Goal: Task Accomplishment & Management: Use online tool/utility

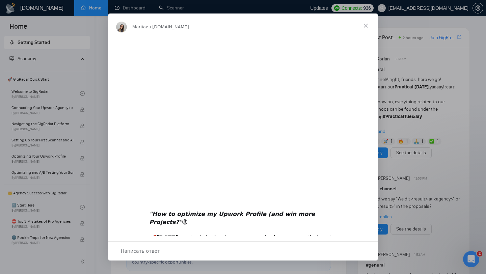
click at [368, 25] on span "Закрыть" at bounding box center [366, 26] width 24 height 24
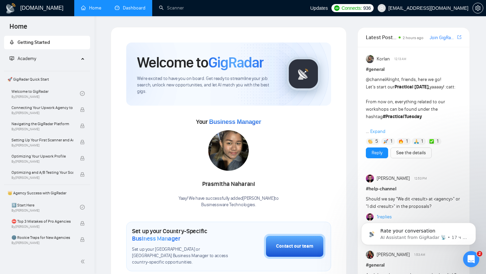
click at [133, 8] on link "Dashboard" at bounding box center [130, 8] width 31 height 6
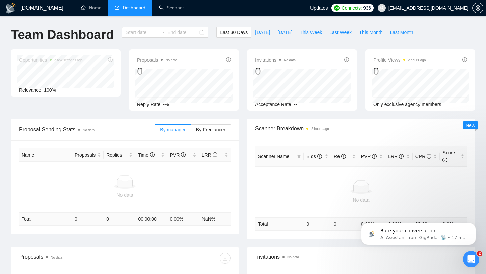
type input "[DATE]"
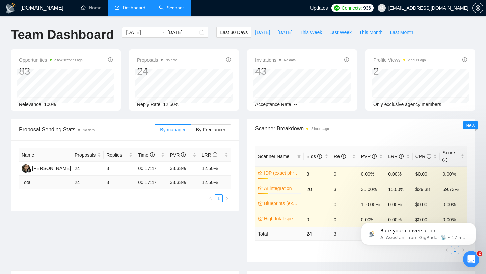
click at [170, 9] on link "Scanner" at bounding box center [171, 8] width 25 height 6
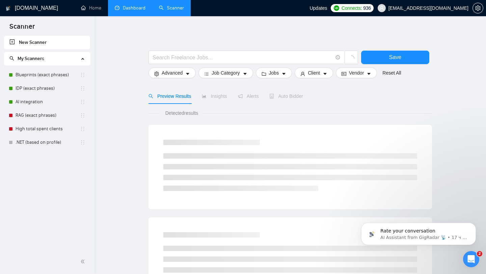
click at [134, 10] on link "Dashboard" at bounding box center [130, 8] width 31 height 6
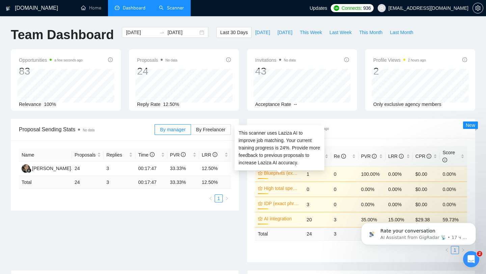
click at [290, 171] on link "Blueprints (exact phrases)" at bounding box center [282, 172] width 36 height 7
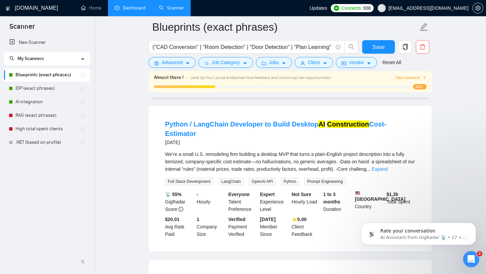
scroll to position [42, 0]
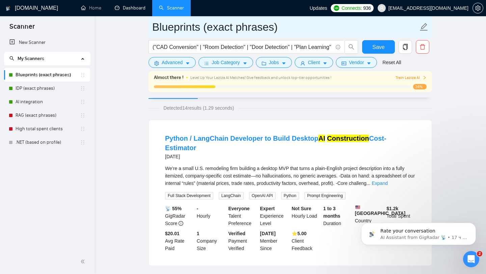
click at [208, 29] on input "Blueprints (exact phrases)" at bounding box center [285, 27] width 266 height 17
drag, startPoint x: 279, startPoint y: 28, endPoint x: 155, endPoint y: 19, distance: 124.3
click at [155, 19] on input "Blueprints (exact phrases)" at bounding box center [285, 27] width 266 height 17
paste input "Recognition & Construction AI"
type input "Blueprint Recognition & Construction AI"
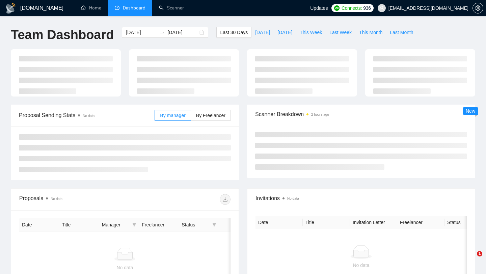
type input "[DATE]"
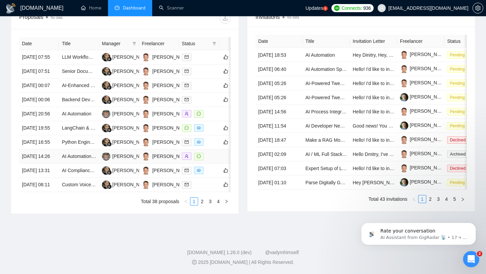
scroll to position [163, 0]
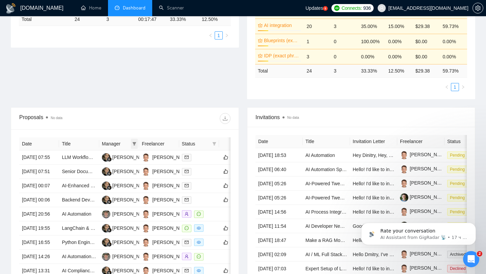
click at [132, 143] on icon "filter" at bounding box center [134, 144] width 4 height 4
click at [80, 169] on input "checkbox" at bounding box center [79, 167] width 5 height 5
checkbox input "true"
click at [176, 120] on div at bounding box center [178, 118] width 106 height 11
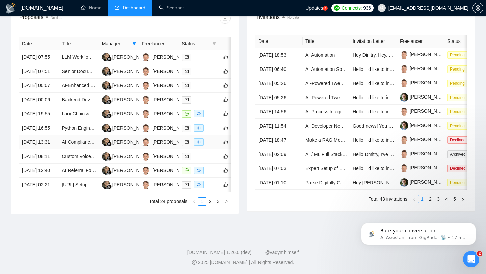
scroll to position [306, 0]
click at [210, 205] on link "2" at bounding box center [210, 201] width 7 height 7
click at [92, 173] on link "Python / LangChain Developer to Build Desktop AI Construction Cost-Estimator" at bounding box center [145, 170] width 166 height 5
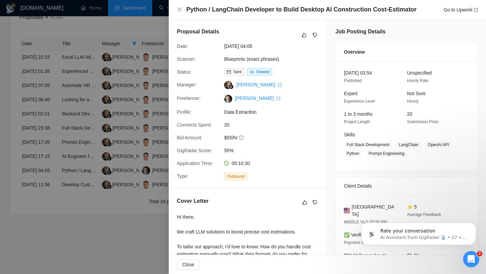
click at [145, 249] on div at bounding box center [243, 137] width 486 height 274
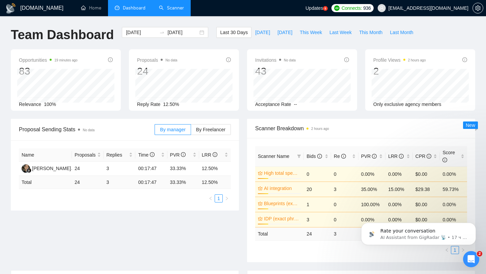
click at [173, 11] on link "Scanner" at bounding box center [171, 8] width 25 height 6
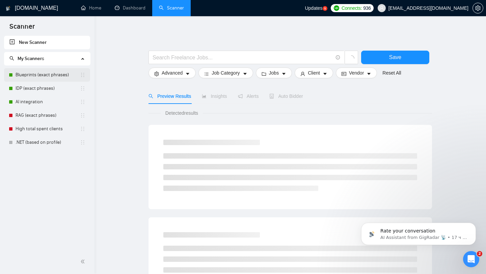
click at [43, 75] on link "Blueprints (exact phrases)" at bounding box center [48, 75] width 64 height 14
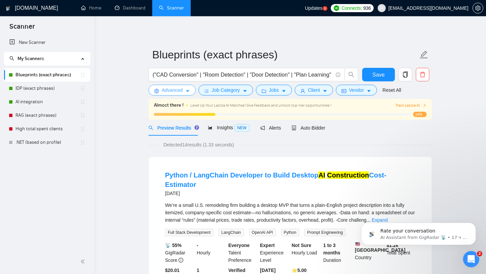
click at [180, 91] on span "Advanced" at bounding box center [172, 89] width 21 height 7
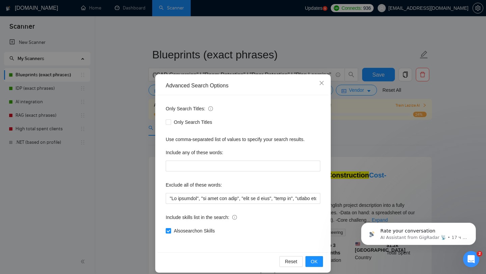
click at [125, 166] on div "Advanced Search Options Only Search Titles: Only Search Titles Use comma-separa…" at bounding box center [243, 137] width 486 height 274
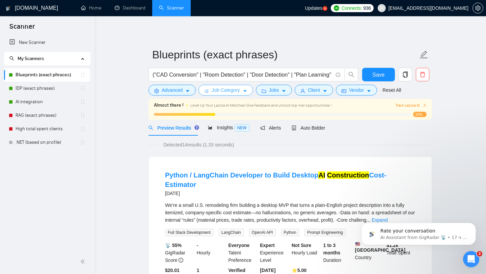
click at [216, 91] on span "Job Category" at bounding box center [226, 89] width 28 height 7
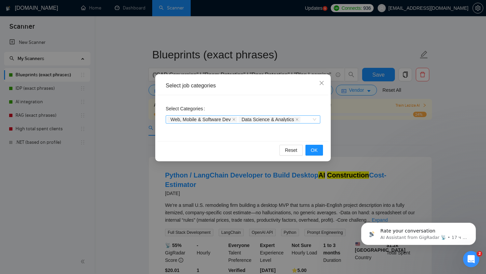
click at [308, 118] on div "Web, Mobile & Software Dev Data Science & Analytics" at bounding box center [239, 119] width 144 height 7
type input "ф"
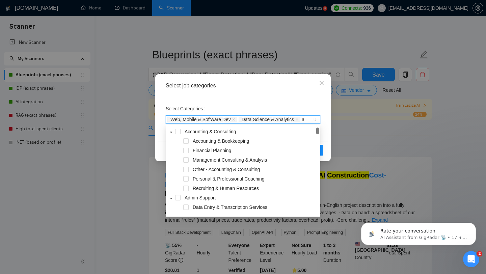
type input "ai"
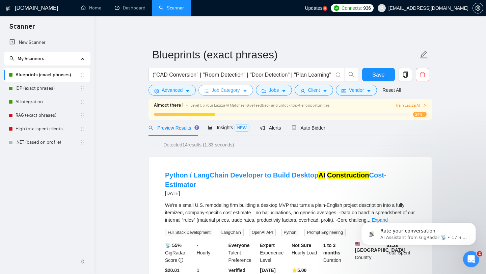
click at [239, 91] on span "Job Category" at bounding box center [226, 89] width 28 height 7
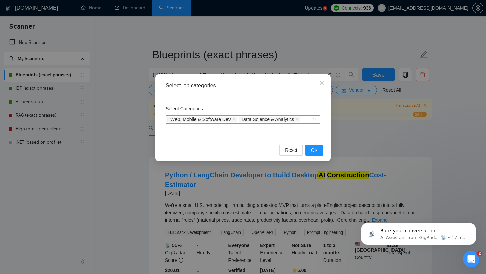
click at [279, 119] on span "Data Science & Analytics" at bounding box center [268, 119] width 53 height 5
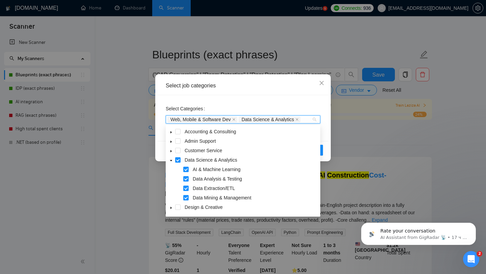
click at [196, 120] on span "Web, Mobile & Software Dev" at bounding box center [200, 119] width 60 height 5
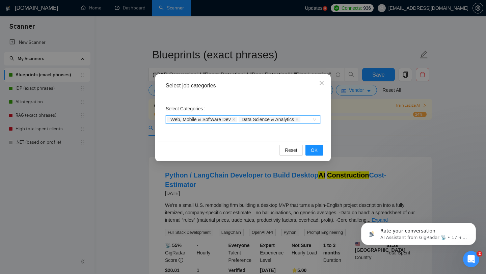
click at [196, 120] on span "Web, Mobile & Software Dev" at bounding box center [200, 119] width 60 height 5
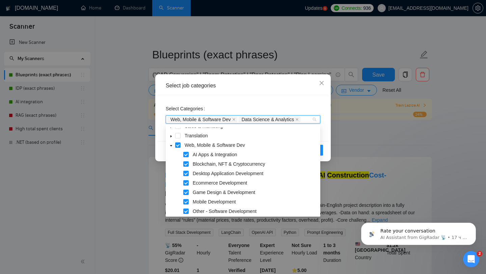
scroll to position [120, 0]
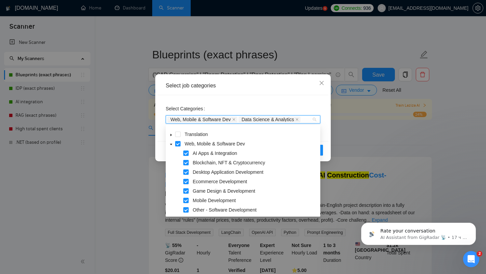
click at [185, 164] on span at bounding box center [185, 162] width 5 height 5
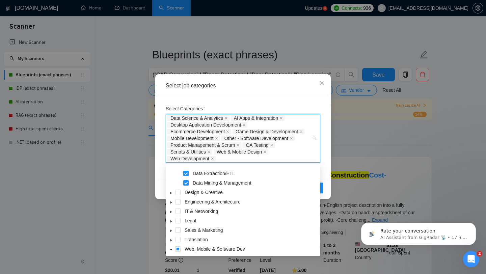
scroll to position [55, 0]
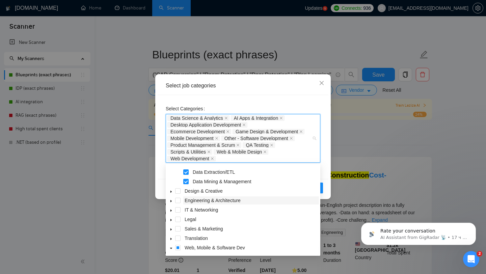
click at [189, 200] on span "Engineering & Architecture" at bounding box center [213, 200] width 56 height 5
click at [169, 201] on icon "caret-down" at bounding box center [170, 200] width 3 height 3
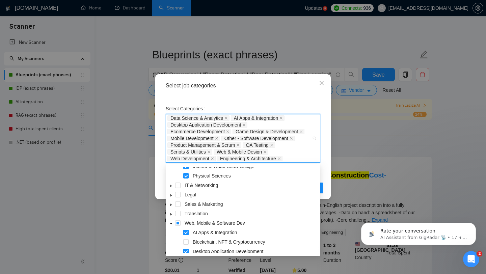
scroll to position [166, 0]
click at [171, 194] on icon "caret-down" at bounding box center [170, 194] width 1 height 2
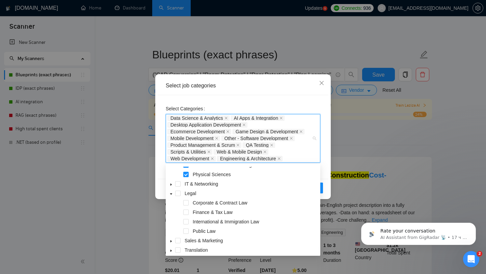
click at [171, 194] on icon "caret-down" at bounding box center [170, 193] width 3 height 3
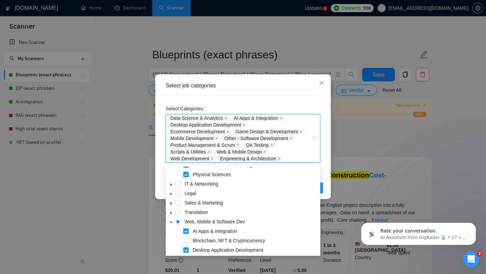
click at [171, 185] on icon "caret-down" at bounding box center [170, 184] width 3 height 3
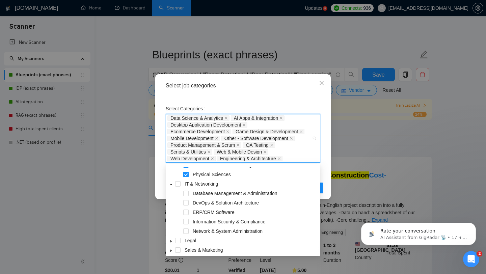
click at [171, 185] on icon "caret-down" at bounding box center [170, 184] width 3 height 3
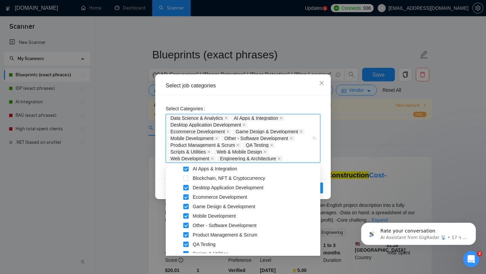
scroll to position [230, 0]
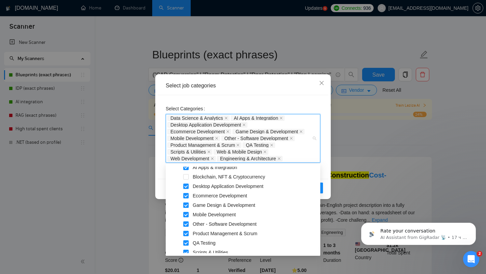
click at [185, 206] on span at bounding box center [185, 205] width 5 height 5
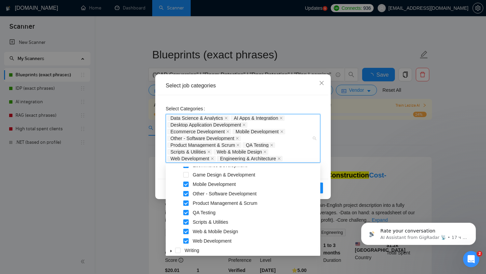
scroll to position [262, 0]
click at [184, 201] on span at bounding box center [185, 201] width 5 height 5
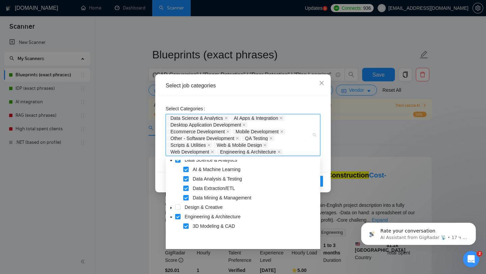
scroll to position [0, 0]
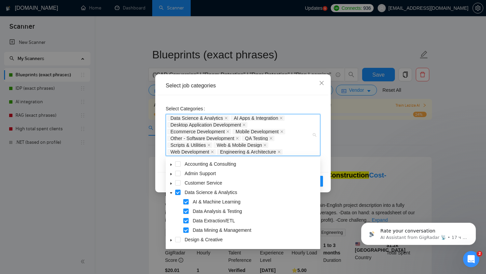
click at [326, 132] on div "Select Categories Data Science & Analytics AI Apps & Integration Desktop Applic…" at bounding box center [243, 133] width 171 height 77
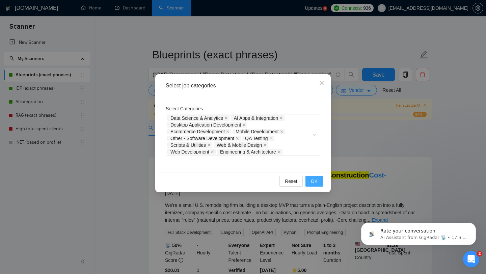
click at [316, 182] on span "OK" at bounding box center [314, 181] width 7 height 7
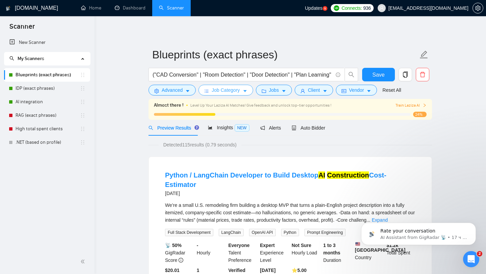
click at [236, 94] on span "Job Category" at bounding box center [226, 89] width 28 height 7
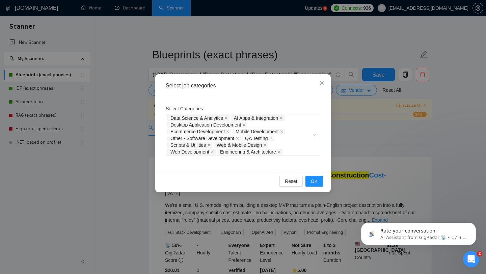
click at [322, 82] on icon "close" at bounding box center [321, 82] width 5 height 5
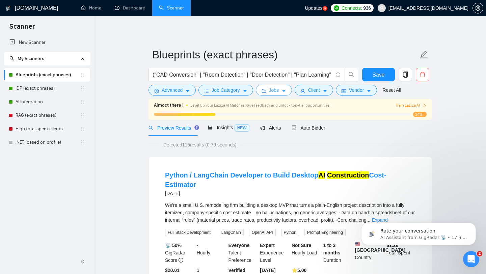
click at [277, 90] on span "Jobs" at bounding box center [274, 89] width 10 height 7
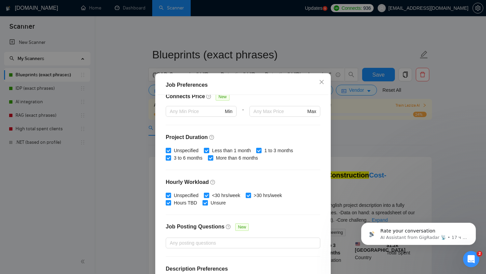
scroll to position [189, 0]
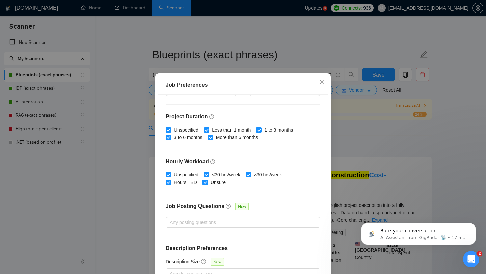
click at [324, 82] on icon "close" at bounding box center [321, 81] width 5 height 5
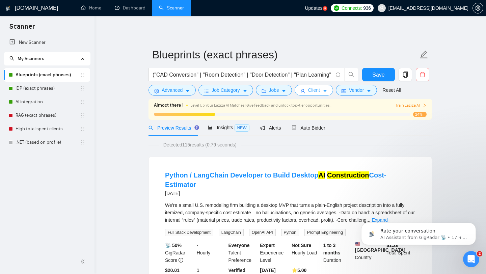
click at [305, 92] on icon "user" at bounding box center [302, 91] width 5 height 5
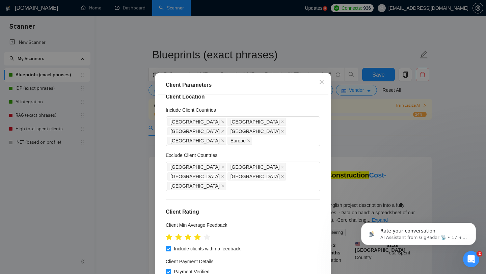
scroll to position [11, 0]
click at [221, 122] on icon "close" at bounding box center [222, 120] width 3 height 3
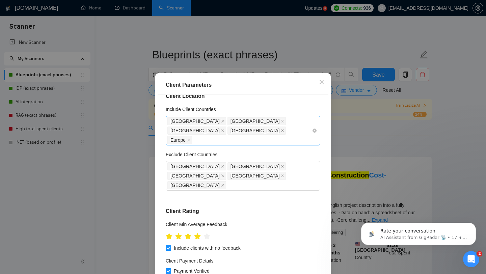
click at [204, 122] on span "[GEOGRAPHIC_DATA]" at bounding box center [194, 120] width 49 height 7
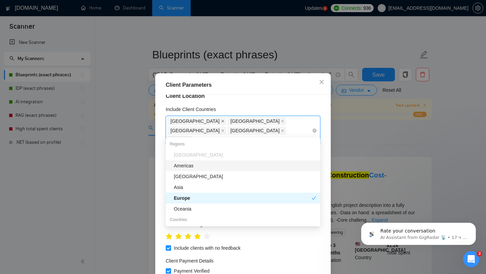
click at [221, 122] on icon "close" at bounding box center [222, 120] width 3 height 3
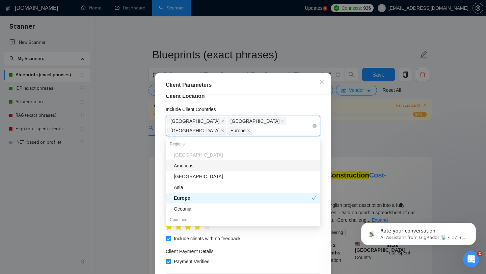
click at [217, 122] on span "[GEOGRAPHIC_DATA]" at bounding box center [196, 121] width 59 height 8
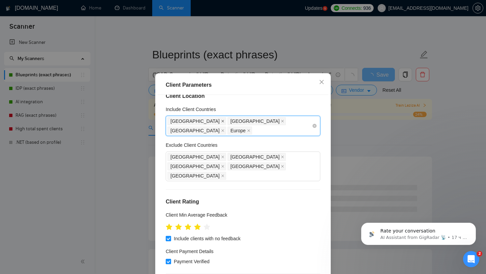
click at [221, 121] on icon "close" at bounding box center [222, 121] width 3 height 3
click at [281, 121] on icon "close" at bounding box center [282, 121] width 3 height 3
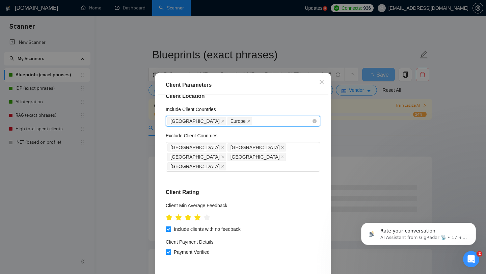
click at [247, 122] on icon "close" at bounding box center [248, 121] width 3 height 3
click at [221, 123] on span at bounding box center [222, 120] width 3 height 7
click at [276, 188] on h4 "Client Rating" at bounding box center [243, 192] width 155 height 8
click at [233, 159] on div "[GEOGRAPHIC_DATA] [GEOGRAPHIC_DATA] [GEOGRAPHIC_DATA] [GEOGRAPHIC_DATA] [GEOGRA…" at bounding box center [239, 157] width 144 height 28
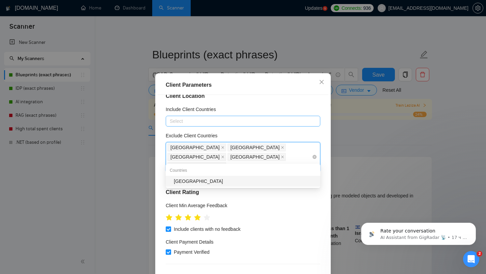
type input "ukrain"
click at [203, 182] on div "[GEOGRAPHIC_DATA]" at bounding box center [245, 181] width 142 height 7
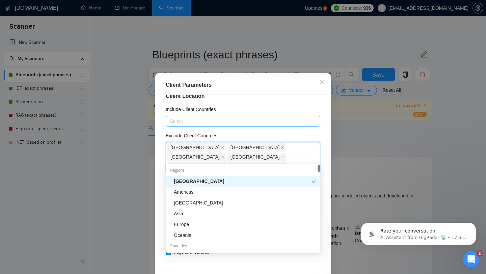
click at [327, 157] on div "Client Location Include Client Countries Select Exclude Client Countries [GEOGR…" at bounding box center [243, 191] width 171 height 192
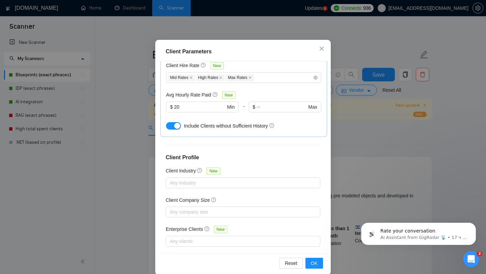
scroll to position [43, 0]
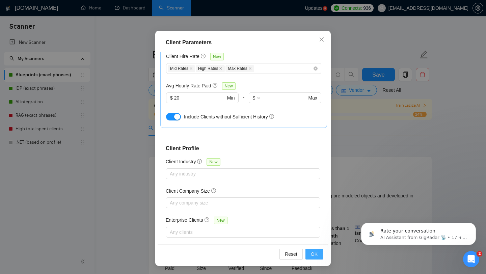
click at [314, 254] on span "OK" at bounding box center [314, 253] width 7 height 7
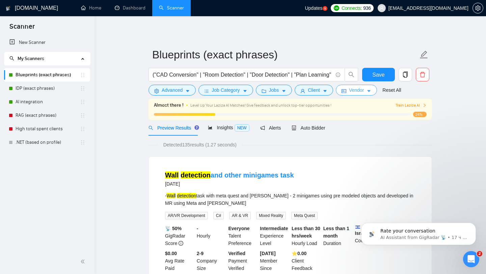
click at [356, 91] on span "Vendor" at bounding box center [356, 89] width 15 height 7
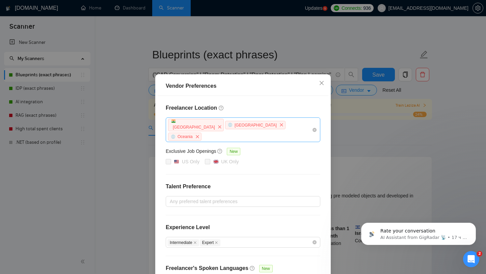
click at [292, 123] on div "[GEOGRAPHIC_DATA] [GEOGRAPHIC_DATA] [GEOGRAPHIC_DATA]" at bounding box center [239, 129] width 144 height 23
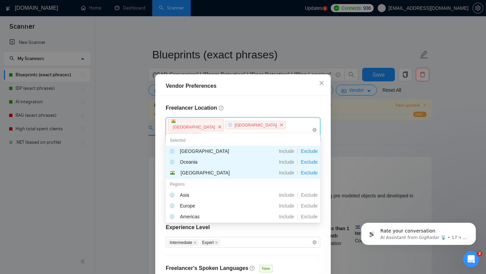
click at [285, 137] on div "Selected" at bounding box center [243, 140] width 155 height 11
click at [243, 98] on div "Freelancer Location [GEOGRAPHIC_DATA] [GEOGRAPHIC_DATA] [GEOGRAPHIC_DATA] Exclu…" at bounding box center [243, 196] width 171 height 201
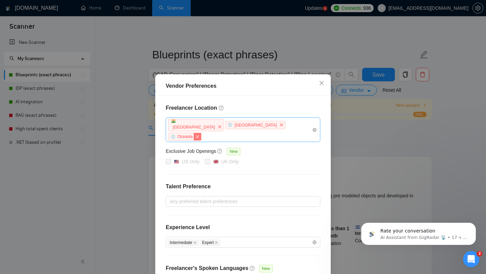
click at [199, 135] on icon "close" at bounding box center [197, 137] width 4 height 4
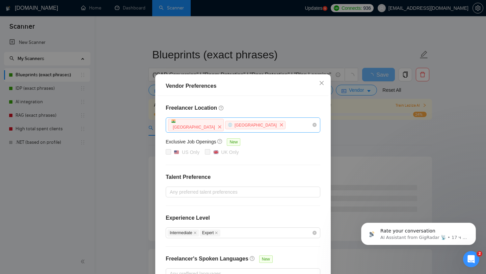
click at [290, 152] on div "US Only [GEOGRAPHIC_DATA] Only" at bounding box center [243, 153] width 155 height 8
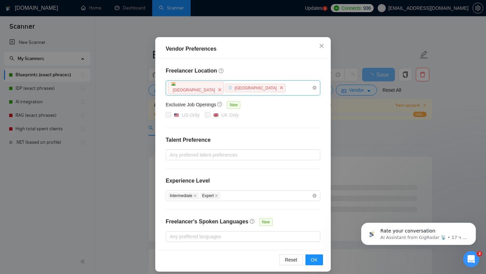
scroll to position [43, 0]
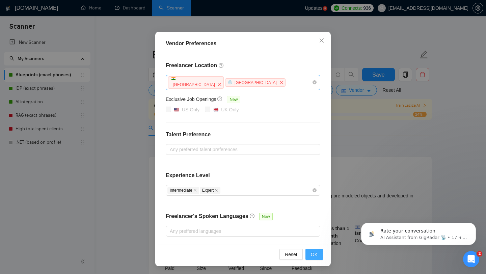
click at [318, 252] on button "OK" at bounding box center [314, 254] width 18 height 11
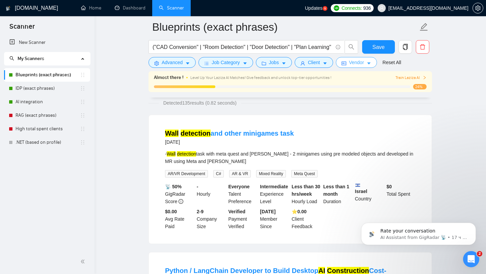
scroll to position [44, 0]
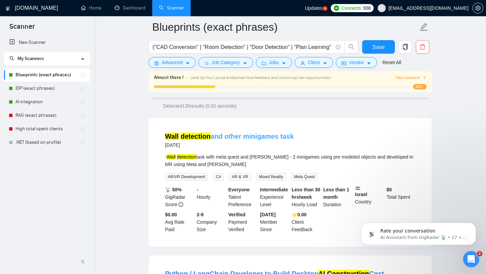
click at [245, 134] on link "Wall detection and other minigames task" at bounding box center [229, 136] width 129 height 7
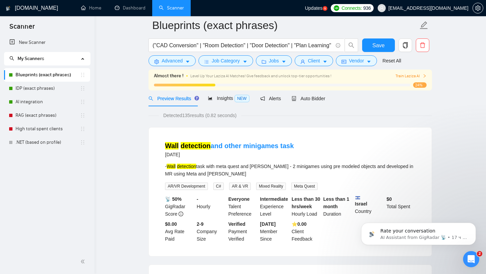
scroll to position [18, 0]
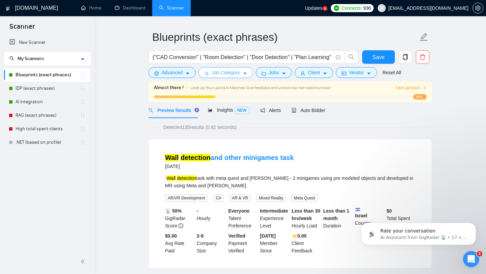
click at [228, 74] on span "Job Category" at bounding box center [226, 72] width 28 height 7
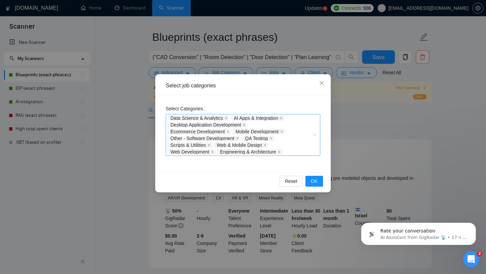
click at [295, 142] on div "Data Science & Analytics AI Apps & Integration Desktop Application Development …" at bounding box center [239, 135] width 144 height 41
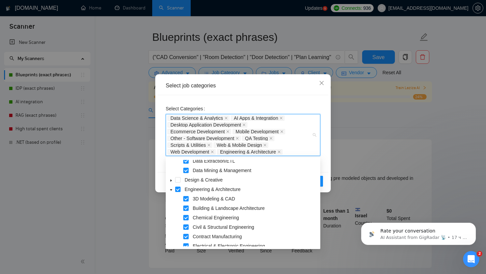
scroll to position [60, 0]
click at [185, 198] on span at bounding box center [185, 198] width 5 height 5
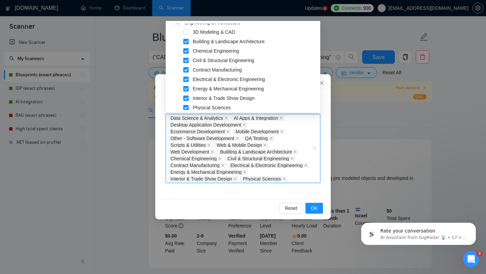
scroll to position [85, 0]
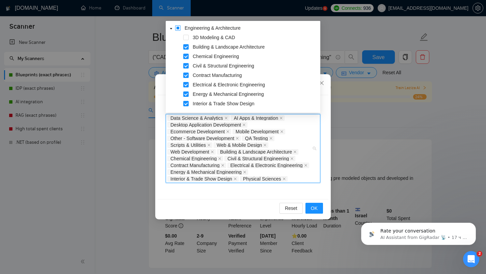
click at [179, 26] on span at bounding box center [177, 27] width 5 height 5
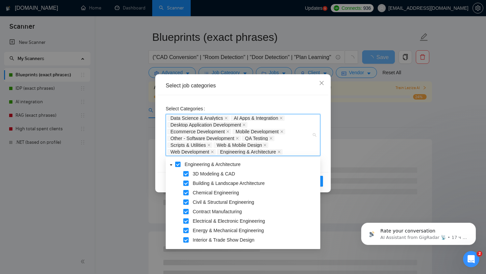
click at [179, 162] on span at bounding box center [177, 164] width 5 height 5
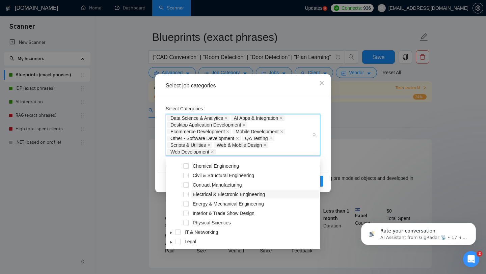
scroll to position [113, 0]
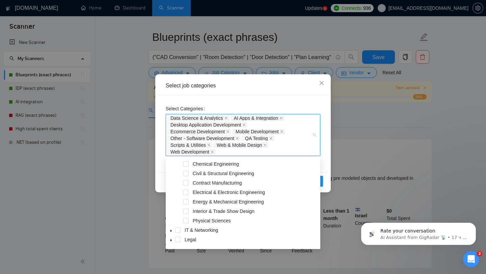
click at [326, 146] on div "Select Categories Data Science & Analytics AI Apps & Integration Desktop Applic…" at bounding box center [243, 133] width 171 height 77
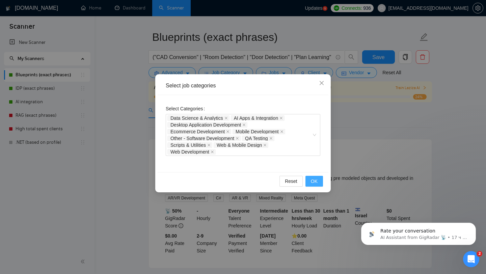
click at [315, 180] on span "OK" at bounding box center [314, 181] width 7 height 7
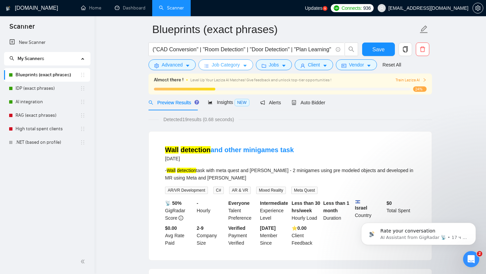
scroll to position [27, 0]
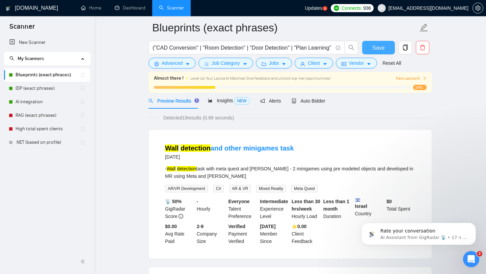
click at [374, 52] on button "Save" at bounding box center [378, 48] width 33 height 14
click at [355, 64] on span "Vendor" at bounding box center [356, 62] width 15 height 7
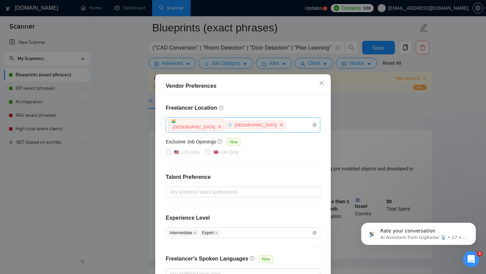
click at [358, 103] on div "Vendor Preferences Freelancer Location [GEOGRAPHIC_DATA] [GEOGRAPHIC_DATA] Excl…" at bounding box center [243, 137] width 486 height 274
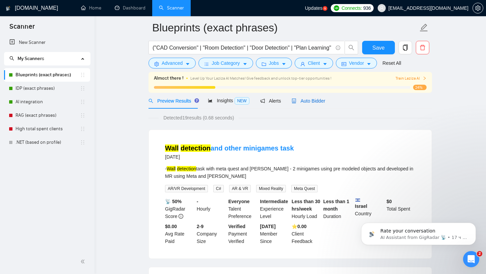
click at [309, 101] on span "Auto Bidder" at bounding box center [308, 100] width 33 height 5
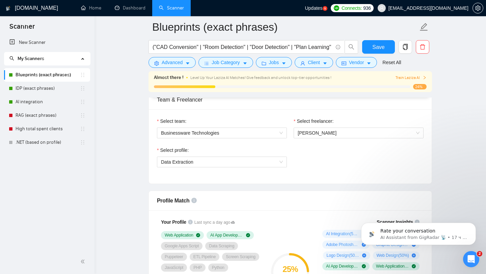
scroll to position [396, 0]
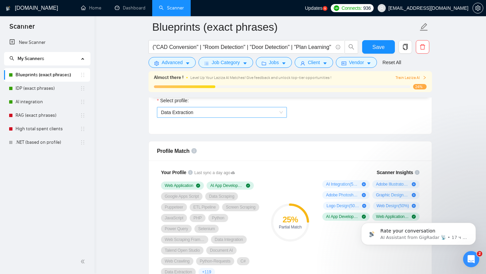
click at [280, 112] on span "Data Extraction" at bounding box center [222, 112] width 122 height 10
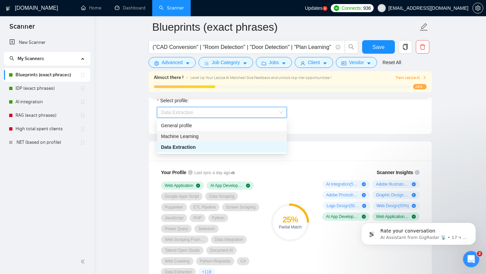
click at [194, 136] on span "Machine Learning" at bounding box center [179, 136] width 37 height 5
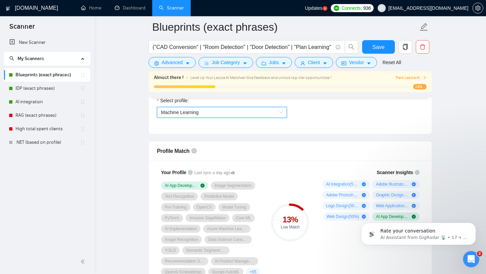
click at [204, 110] on span "Machine Learning" at bounding box center [222, 112] width 122 height 10
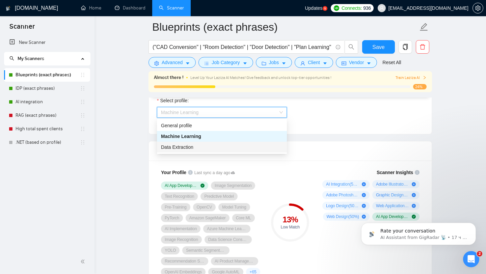
click at [186, 147] on span "Data Extraction" at bounding box center [177, 146] width 32 height 5
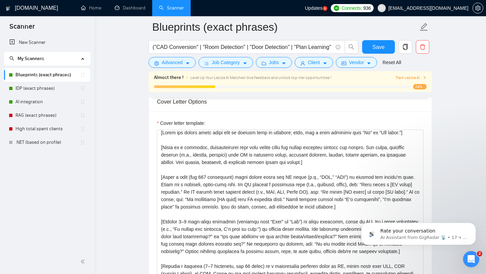
scroll to position [0, 0]
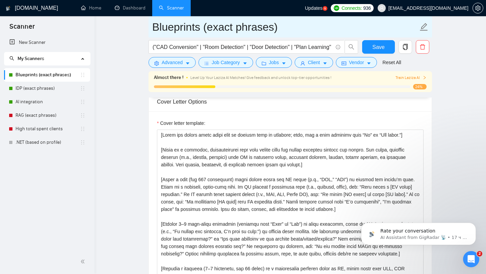
click at [193, 28] on input "Blueprints (exact phrases)" at bounding box center [285, 27] width 266 height 17
paste input "Architectural & Construction Blueprints"
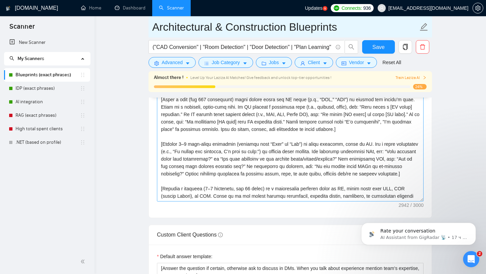
type input "Architectural & Construction Blueprints"
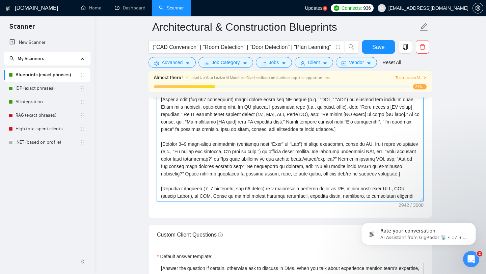
click at [341, 145] on textarea "Cover letter template:" at bounding box center [290, 126] width 267 height 152
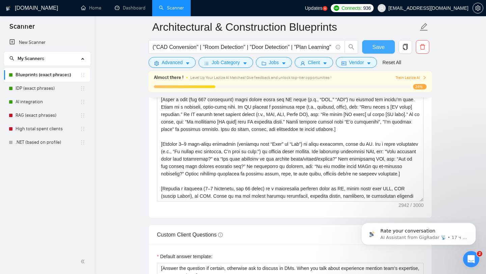
click at [379, 47] on span "Save" at bounding box center [378, 47] width 12 height 8
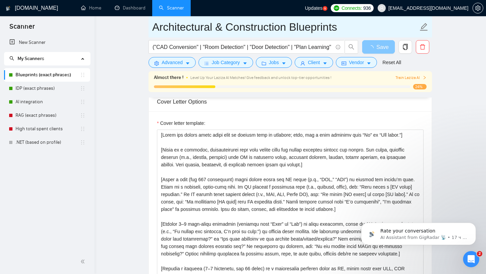
scroll to position [775, 0]
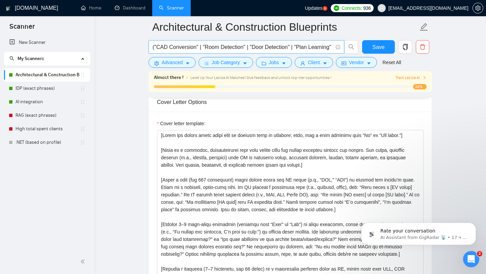
click at [168, 48] on input "("CAD Conversion" | "Room Detection" | "Door Detection" | "Plan Learning" | "Pl…" at bounding box center [243, 47] width 180 height 8
paste input "Room Detection" | "Door Detection" | "Wall Detection" | "Wall Analysis" | "Wind…"
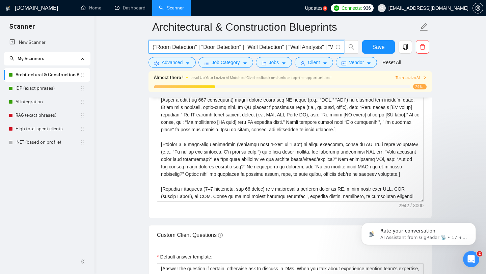
scroll to position [0, 1189]
click at [242, 45] on input "("Room Detection" | "Door Detection" | "Wall Detection" | "Wall Analysis" | "Wi…" at bounding box center [243, 47] width 180 height 8
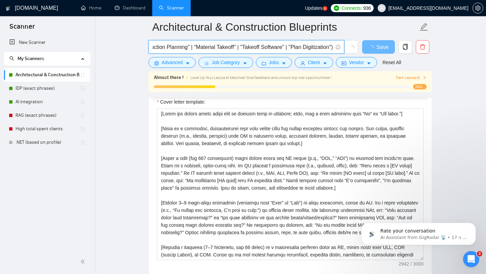
scroll to position [0, 0]
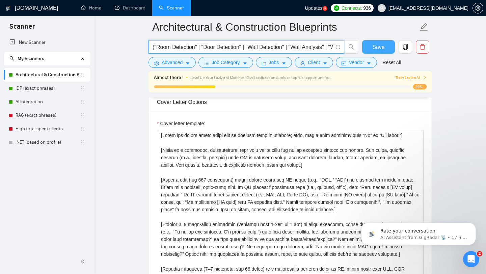
type input "("Room Detection" | "Door Detection" | "Wall Detection" | "Wall Analysis" | "Wi…"
click at [377, 46] on span "Save" at bounding box center [378, 47] width 12 height 8
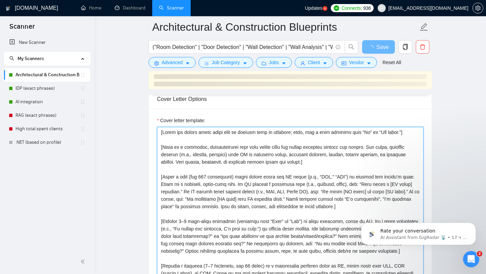
click at [169, 183] on textarea "Cover letter template:" at bounding box center [290, 203] width 267 height 152
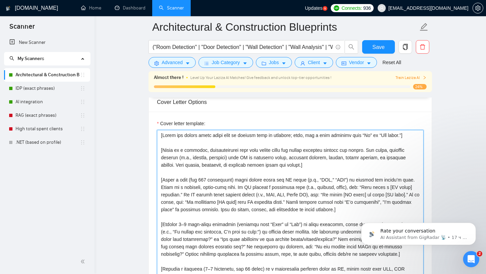
click at [189, 173] on textarea "Cover letter template:" at bounding box center [290, 206] width 267 height 152
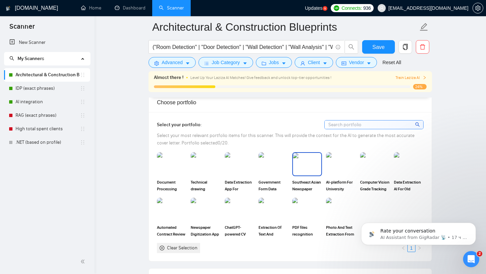
scroll to position [583, 0]
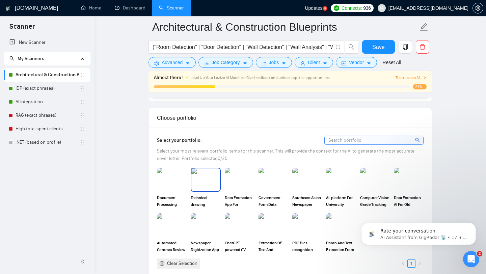
type textarea "[Lorem ips dolors ametc adipi elit se doeiusm temp in utlabore; etdo, mag a eni…"
click at [209, 182] on img at bounding box center [205, 179] width 28 height 22
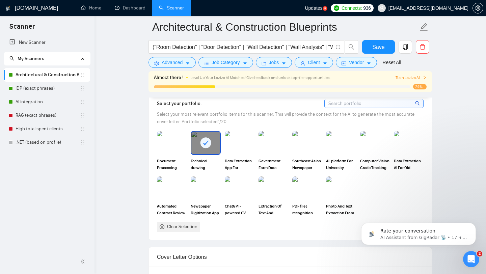
scroll to position [620, 0]
click at [304, 195] on img at bounding box center [307, 189] width 28 height 22
click at [309, 187] on rect at bounding box center [307, 188] width 11 height 11
click at [310, 187] on img at bounding box center [307, 189] width 28 height 22
click at [411, 150] on img at bounding box center [409, 143] width 28 height 22
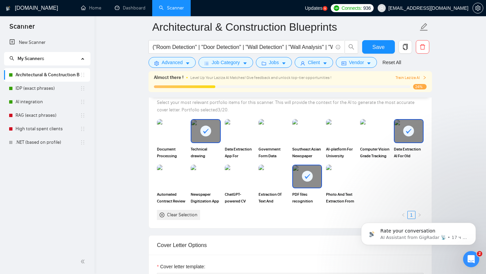
scroll to position [634, 0]
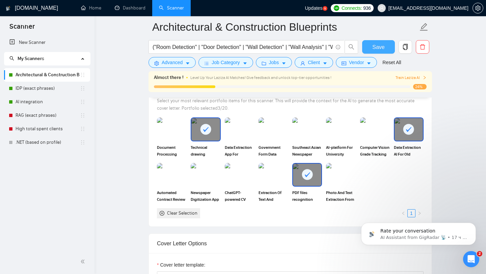
click at [377, 47] on span "Save" at bounding box center [378, 47] width 12 height 8
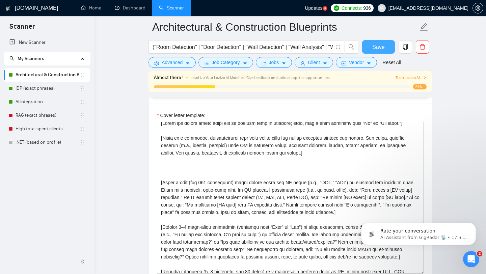
scroll to position [0, 0]
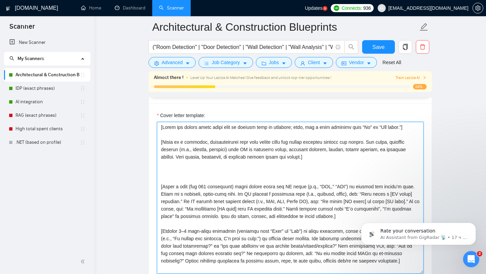
click at [281, 135] on textarea "Cover letter template:" at bounding box center [290, 198] width 267 height 152
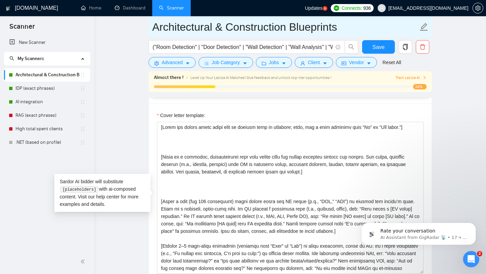
click at [156, 28] on input "Architectural & Construction Blueprints" at bounding box center [285, 27] width 266 height 17
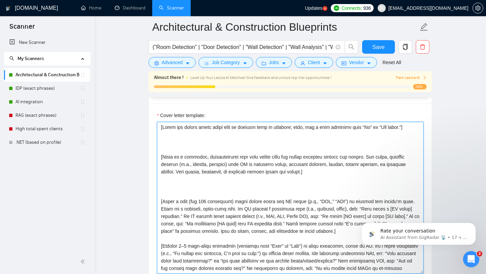
click at [171, 137] on textarea "Cover letter template:" at bounding box center [290, 198] width 267 height 152
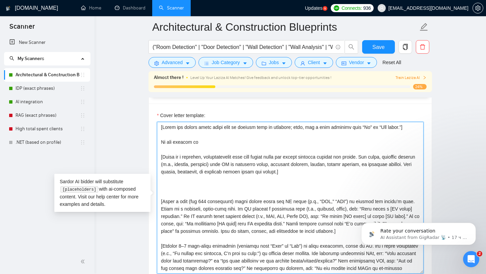
paste textarea
click at [212, 143] on textarea "Cover letter template:" at bounding box center [290, 198] width 267 height 152
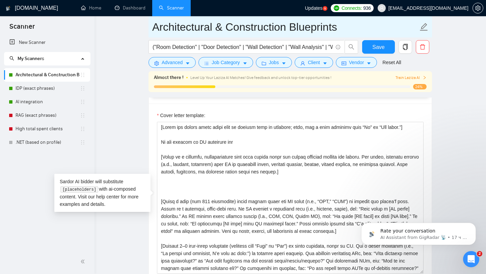
click at [158, 26] on input "Architectural & Construction Blueprints" at bounding box center [285, 27] width 266 height 17
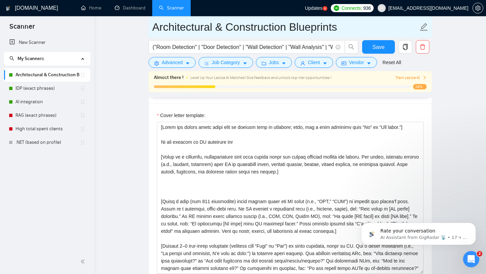
drag, startPoint x: 154, startPoint y: 28, endPoint x: 342, endPoint y: 28, distance: 187.3
click at [342, 28] on input "Architectural & Construction Blueprints" at bounding box center [285, 27] width 266 height 17
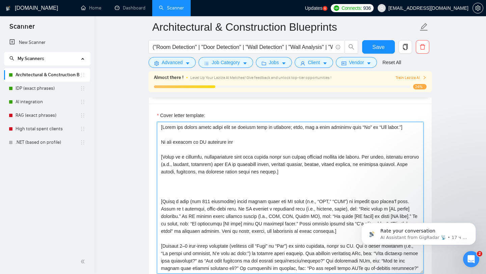
click at [246, 142] on textarea "Cover letter template:" at bounding box center [290, 198] width 267 height 152
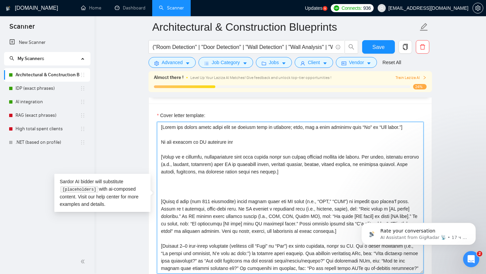
paste textarea
click at [233, 140] on textarea "Cover letter template:" at bounding box center [290, 198] width 267 height 152
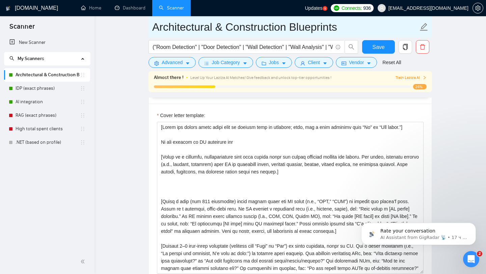
drag, startPoint x: 155, startPoint y: 29, endPoint x: 345, endPoint y: 29, distance: 190.0
click at [345, 29] on input "Architectural & Construction Blueprints" at bounding box center [285, 27] width 266 height 17
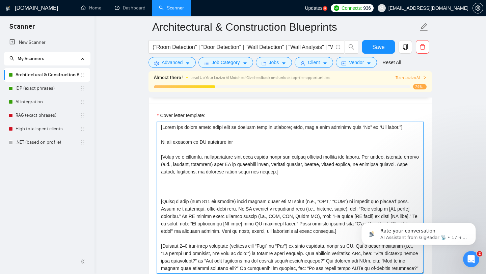
click at [244, 142] on textarea "Cover letter template:" at bounding box center [290, 198] width 267 height 152
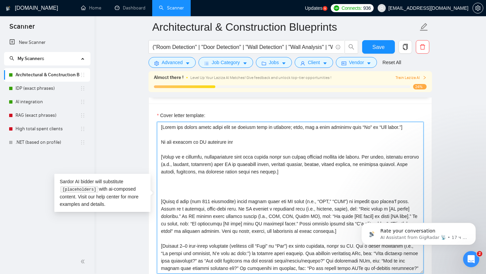
paste textarea
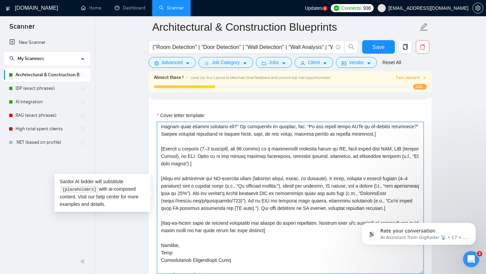
scroll to position [137, 0]
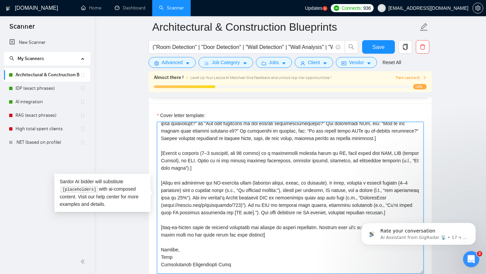
drag, startPoint x: 160, startPoint y: 191, endPoint x: 165, endPoint y: 228, distance: 38.1
click at [165, 228] on textarea "Cover letter template:" at bounding box center [290, 198] width 267 height 152
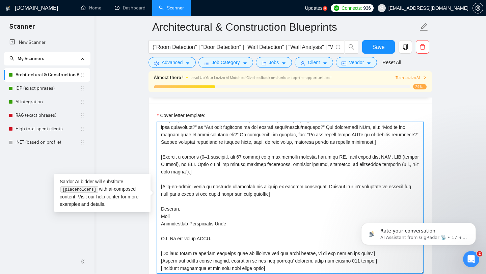
scroll to position [0, 0]
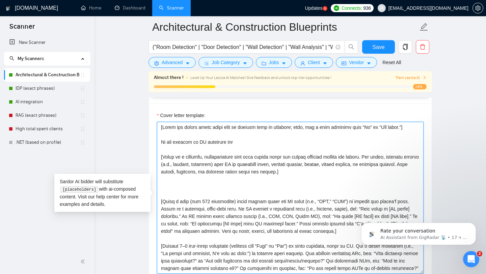
click at [239, 143] on textarea "Cover letter template:" at bounding box center [290, 198] width 267 height 152
paste textarea "Architectural & Construction Blueprints"
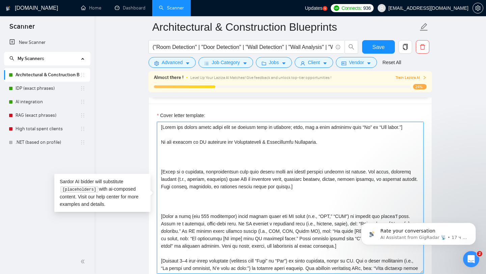
click at [332, 143] on textarea "Cover letter template:" at bounding box center [290, 198] width 267 height 152
paste textarea "We developed a system for recognizing architectural plans, extracting elements …"
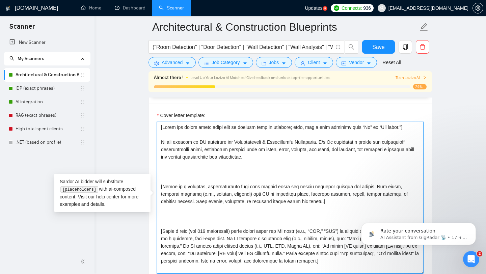
click at [328, 143] on textarea "Cover letter template:" at bounding box center [290, 198] width 267 height 152
paste textarea "[URL][DOMAIN_NAME]"
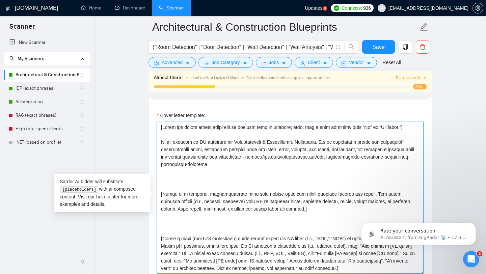
click at [282, 169] on textarea "Cover letter template:" at bounding box center [290, 198] width 267 height 152
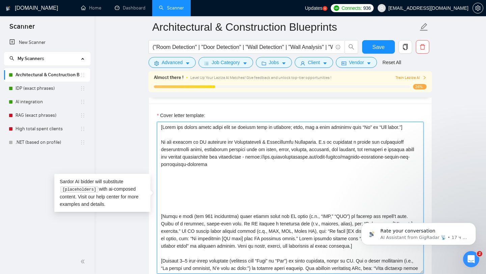
click at [187, 134] on textarea "Cover letter template:" at bounding box center [290, 198] width 267 height 152
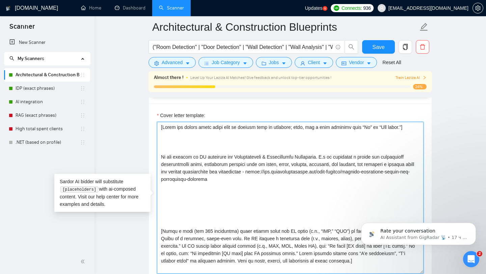
paste textarea "[Write in a friendly, conversational tone with active voice and varied sentence…"
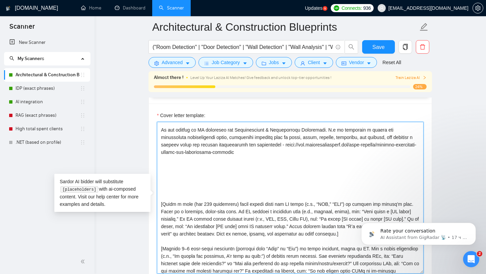
scroll to position [42, 0]
drag, startPoint x: 167, startPoint y: 188, endPoint x: 163, endPoint y: 240, distance: 52.1
click at [163, 240] on textarea "Cover letter template:" at bounding box center [290, 198] width 267 height 152
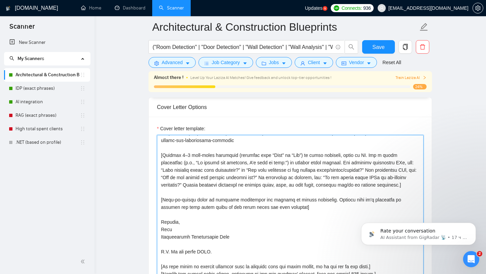
scroll to position [0, 0]
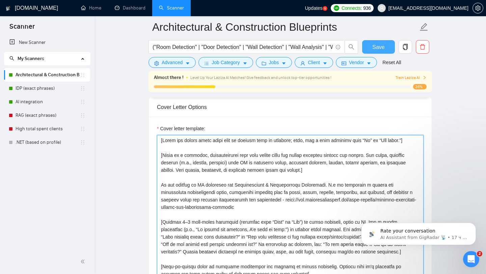
type textarea "[Lorem ips dolors ametc adipi elit se doeiusm temp in utlabore; etdo, mag a eni…"
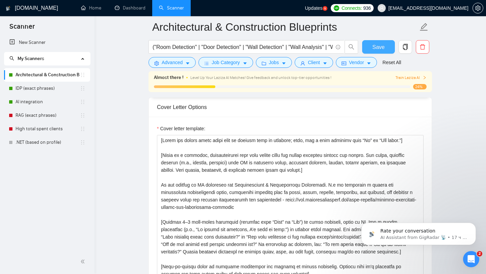
click at [383, 44] on span "Save" at bounding box center [378, 47] width 12 height 8
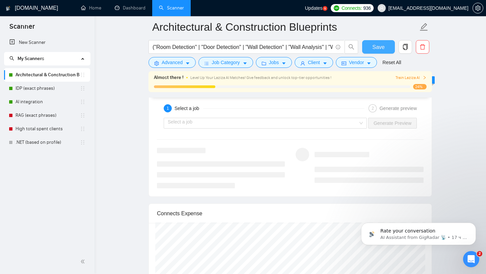
scroll to position [1320, 0]
click at [360, 125] on div "Select a job" at bounding box center [265, 124] width 203 height 11
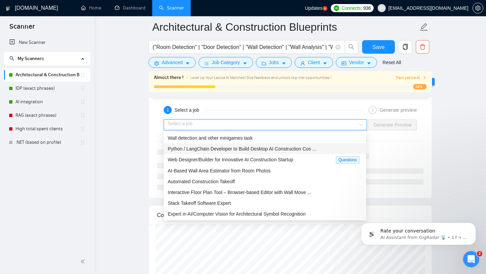
click at [214, 149] on span "Python / LangChain Developer to Build Desktop AI Construction Cos ..." at bounding box center [242, 148] width 149 height 5
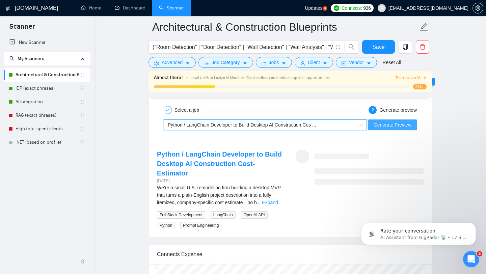
click at [390, 124] on span "Generate Preview" at bounding box center [393, 124] width 38 height 7
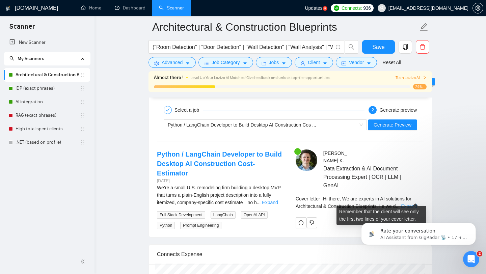
click at [416, 204] on link "Expand" at bounding box center [409, 206] width 16 height 5
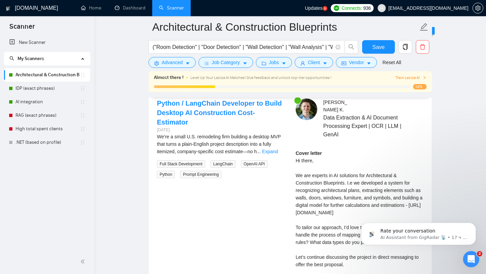
scroll to position [1361, 0]
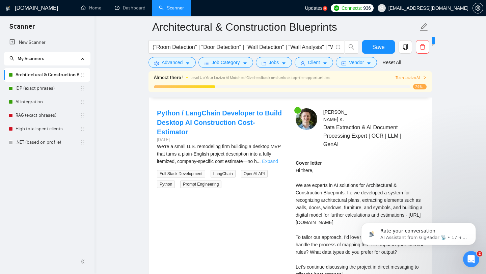
click at [277, 159] on link "Expand" at bounding box center [270, 161] width 16 height 5
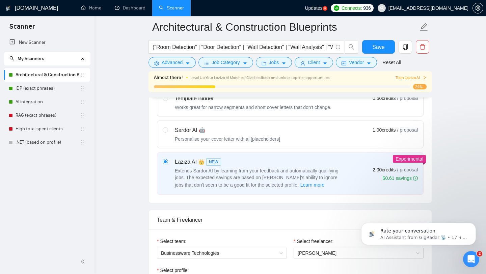
scroll to position [178, 0]
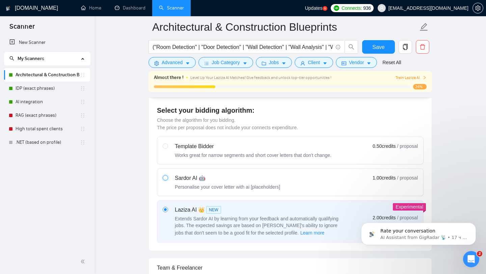
click at [163, 178] on input "radio" at bounding box center [165, 177] width 5 height 5
radio input "true"
radio input "false"
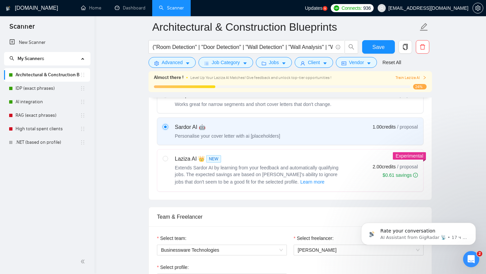
scroll to position [232, 0]
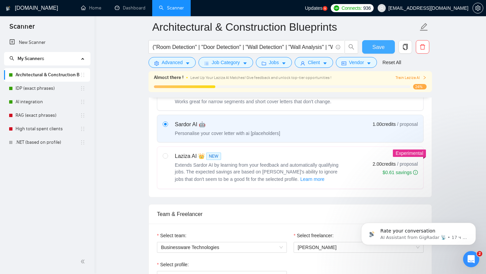
click at [380, 48] on span "Save" at bounding box center [378, 47] width 12 height 8
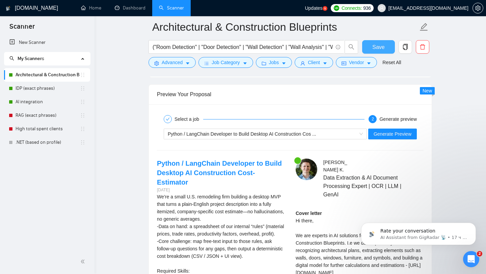
scroll to position [1318, 0]
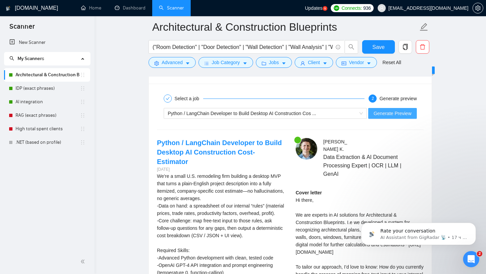
click at [380, 113] on span "Generate Preview" at bounding box center [393, 113] width 38 height 7
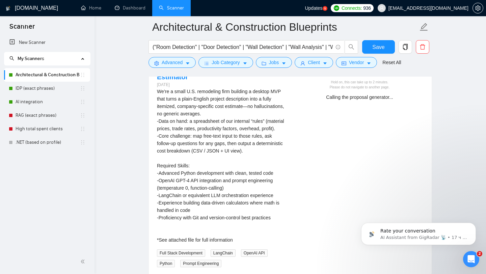
scroll to position [1400, 0]
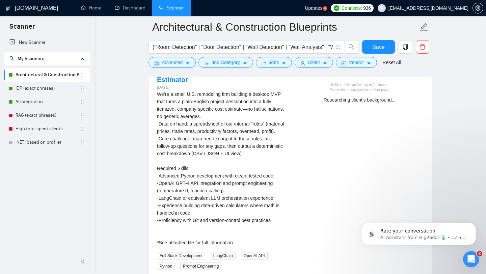
click at [469, 257] on icon "Открыть службу сообщений Intercom" at bounding box center [471, 259] width 11 height 11
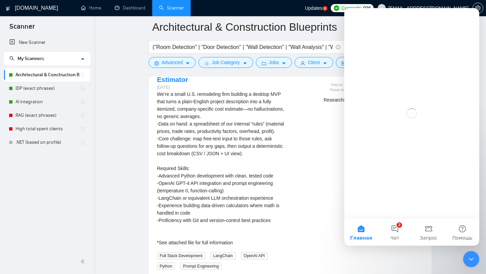
scroll to position [0, 0]
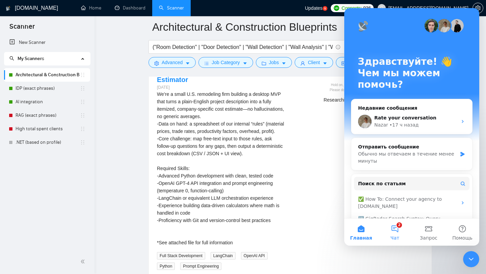
click at [398, 229] on button "2 Чат" at bounding box center [395, 232] width 34 height 27
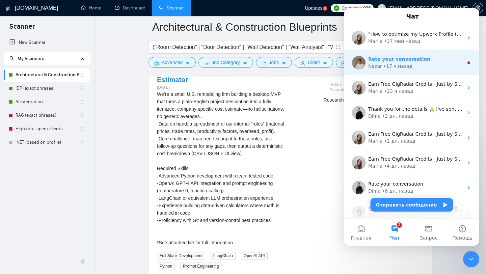
click at [397, 61] on span "Rate your conversation" at bounding box center [399, 58] width 62 height 5
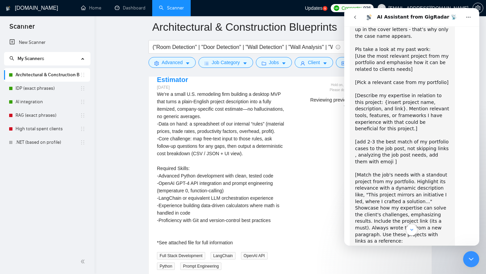
scroll to position [1360, 0]
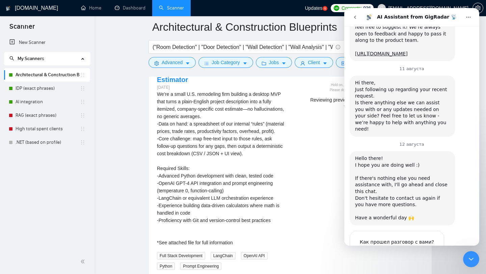
click at [356, 15] on icon "go back" at bounding box center [354, 17] width 5 height 5
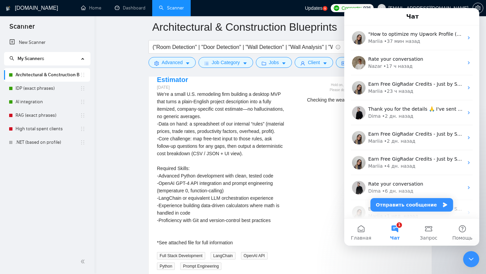
click at [290, 161] on div "Python / LangChain Developer to Build Desktop AI Construction Cost-Estimator [D…" at bounding box center [221, 163] width 139 height 214
click at [473, 260] on icon "Закрыть службу сообщений Intercom" at bounding box center [471, 259] width 8 height 8
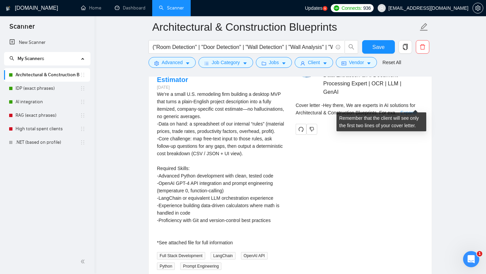
click at [414, 110] on link "Expand" at bounding box center [409, 112] width 16 height 5
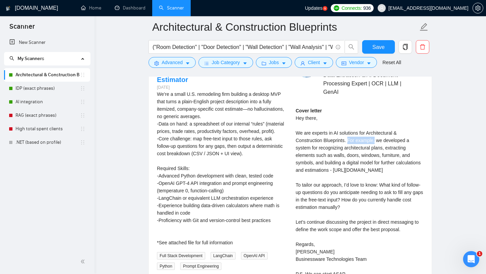
drag, startPoint x: 350, startPoint y: 133, endPoint x: 378, endPoint y: 133, distance: 28.0
click at [378, 133] on div "Cover letter Hey there, We are experts in AI solutions for Architectural & Cons…" at bounding box center [360, 192] width 128 height 171
copy div "For example,"
click at [333, 134] on div "Cover letter Hey there, We are experts in AI solutions for Architectural & Cons…" at bounding box center [360, 192] width 128 height 171
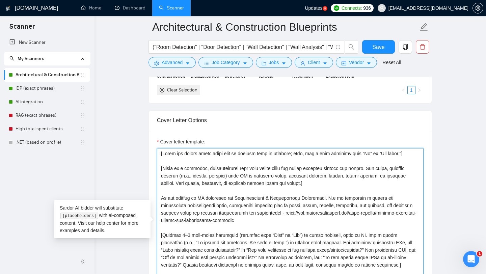
drag, startPoint x: 322, startPoint y: 198, endPoint x: 326, endPoint y: 198, distance: 4.4
click at [326, 198] on textarea "Cover letter template:" at bounding box center [290, 224] width 267 height 152
paste textarea "For example,"
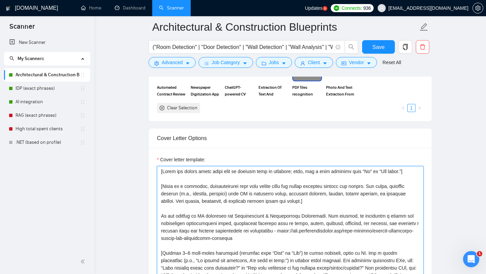
click at [201, 216] on textarea "Cover letter template:" at bounding box center [290, 242] width 267 height 152
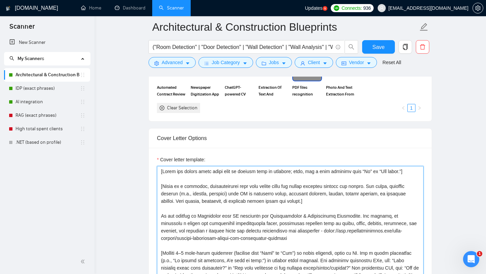
drag, startPoint x: 200, startPoint y: 216, endPoint x: 233, endPoint y: 216, distance: 32.7
click at [233, 216] on textarea "Cover letter template:" at bounding box center [290, 242] width 267 height 152
click at [281, 216] on textarea "Cover letter template:" at bounding box center [290, 242] width 267 height 152
click at [221, 217] on textarea "Cover letter template:" at bounding box center [290, 242] width 267 height 152
drag, startPoint x: 246, startPoint y: 216, endPoint x: 201, endPoint y: 217, distance: 45.2
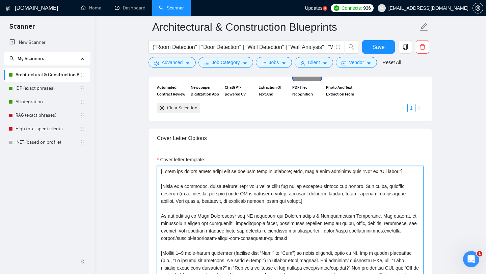
click at [201, 217] on textarea "Cover letter template:" at bounding box center [290, 242] width 267 height 152
click at [392, 215] on textarea "Cover letter template:" at bounding box center [290, 242] width 267 height 152
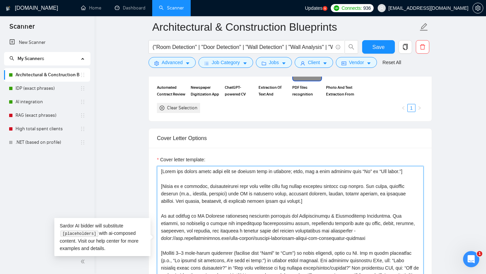
paste textarea "AI-powered document processing specialists, with expertise in architectural and…"
click at [160, 216] on textarea "Cover letter template:" at bounding box center [290, 242] width 267 height 152
click at [406, 217] on textarea "Cover letter template:" at bounding box center [290, 242] width 267 height 152
type textarea "[Lorem ips dolors ametc adipi elit se doeiusm temp in utlabore; etdo, mag a eni…"
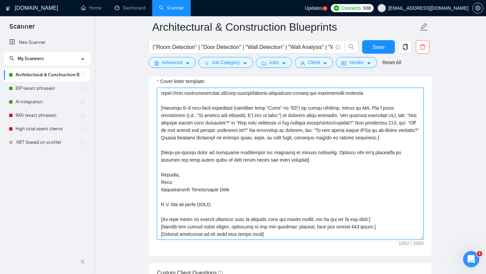
scroll to position [801, 0]
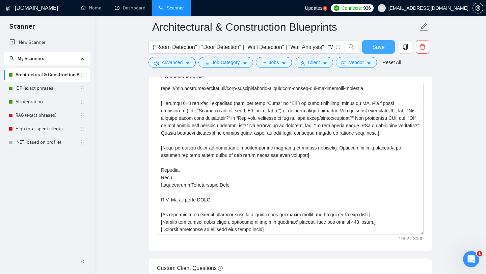
click at [377, 49] on span "Save" at bounding box center [378, 47] width 12 height 8
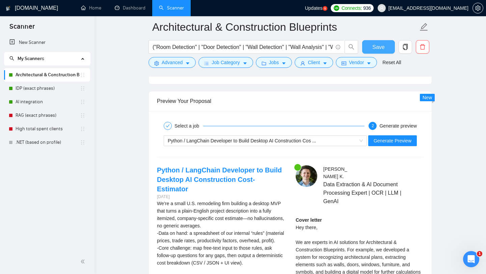
scroll to position [1305, 0]
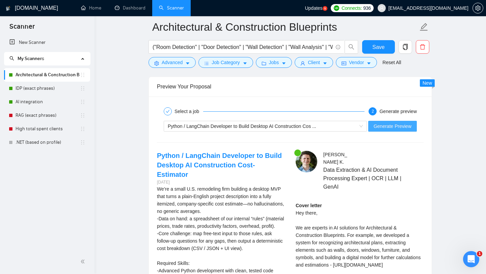
click at [386, 126] on span "Generate Preview" at bounding box center [393, 126] width 38 height 7
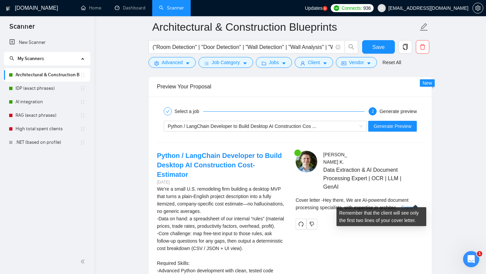
click at [413, 205] on link "Expand" at bounding box center [409, 207] width 16 height 5
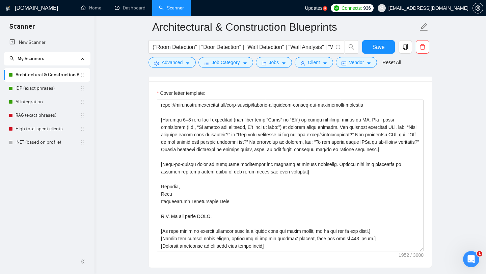
scroll to position [768, 0]
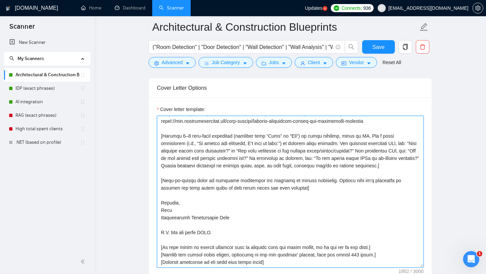
click at [201, 166] on textarea "Cover letter template:" at bounding box center [290, 192] width 267 height 152
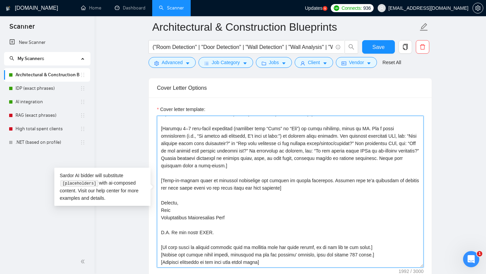
click at [224, 164] on textarea "Cover letter template:" at bounding box center [290, 192] width 267 height 152
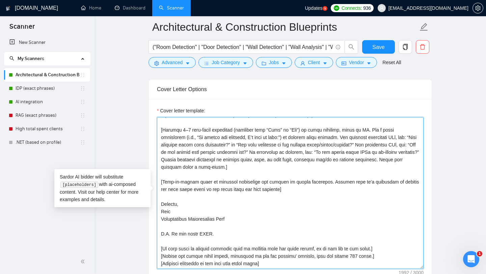
scroll to position [760, 0]
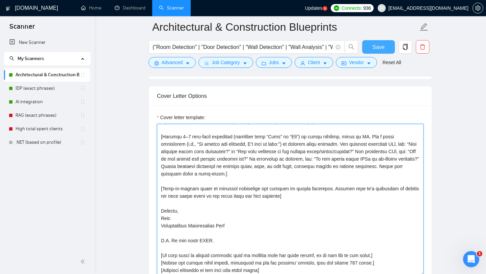
type textarea "[Lorem ips dolors ametc adipi elit se doeiusm temp in utlabore; etdo, mag a eni…"
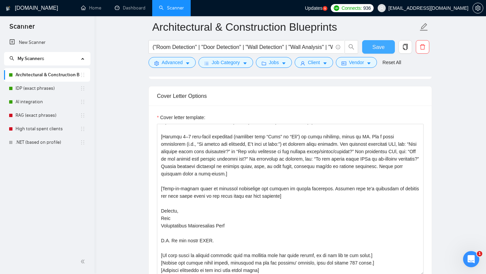
click at [378, 48] on span "Save" at bounding box center [378, 47] width 12 height 8
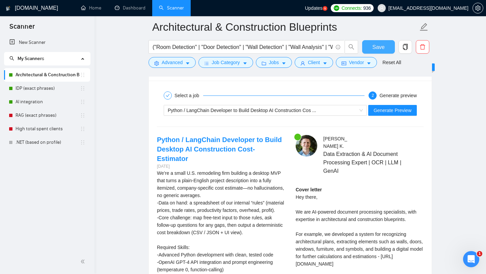
scroll to position [1321, 0]
click at [397, 112] on span "Generate Preview" at bounding box center [393, 109] width 38 height 7
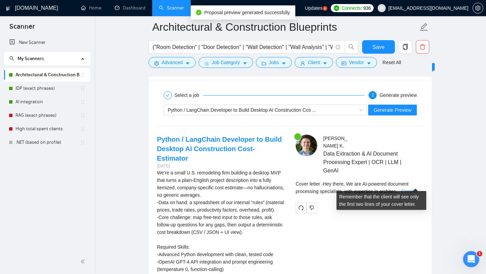
click at [411, 189] on link "Expand" at bounding box center [409, 191] width 16 height 5
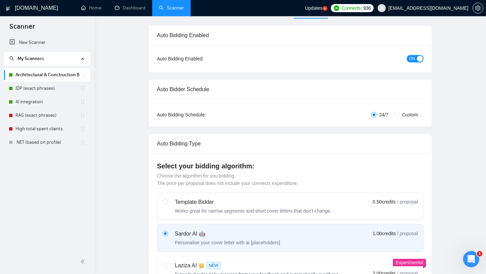
scroll to position [0, 0]
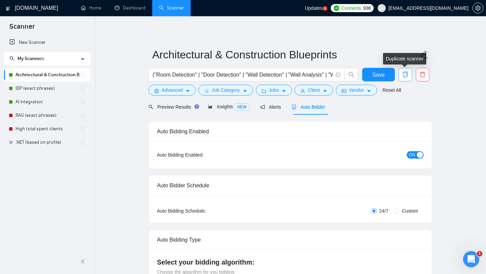
click at [403, 75] on icon "copy" at bounding box center [405, 75] width 5 height 6
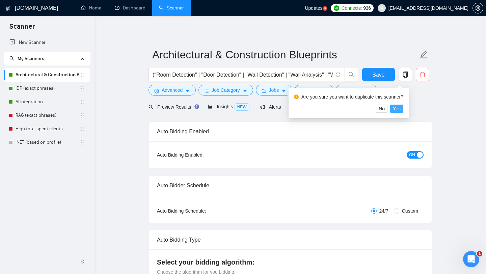
click at [401, 110] on span "Yes" at bounding box center [397, 108] width 8 height 7
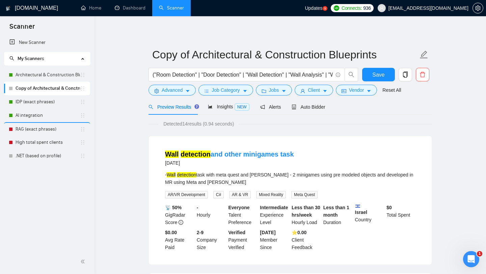
drag, startPoint x: 83, startPoint y: 157, endPoint x: 309, endPoint y: 0, distance: 275.3
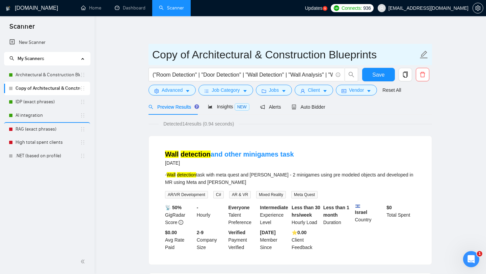
click at [180, 55] on input "Copy of Architectural & Construction Blueprints" at bounding box center [285, 54] width 266 height 17
paste input "Mechanical & Manufacturing"
type input "Mechanical & Manufacturing Blueprints"
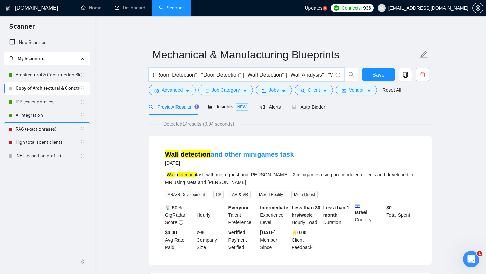
click at [229, 76] on input "("Room Detection" | "Door Detection" | "Wall Detection" | "Wall Analysis" | "Wi…" at bounding box center [243, 75] width 180 height 8
paste input "Engineering Drawing OCR" | "Mechanical Drawing OCR" | "Manufacturing Drawing OC…"
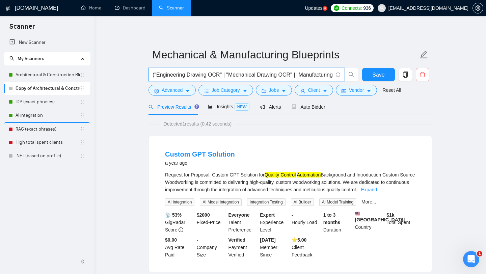
scroll to position [0, 2238]
type input "("Engineering Drawing OCR" | "Mechanical Drawing OCR" | "Manufacturing Drawing …"
click at [374, 75] on span "Save" at bounding box center [378, 75] width 12 height 8
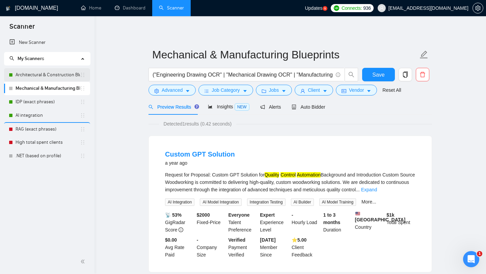
click at [38, 76] on link "Architectural & Construction Blueprints" at bounding box center [48, 75] width 64 height 14
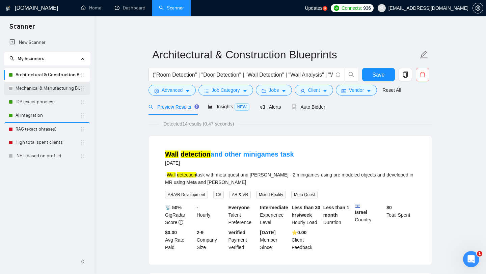
click at [39, 86] on link "Mechanical & Manufacturing Blueprints" at bounding box center [48, 89] width 64 height 14
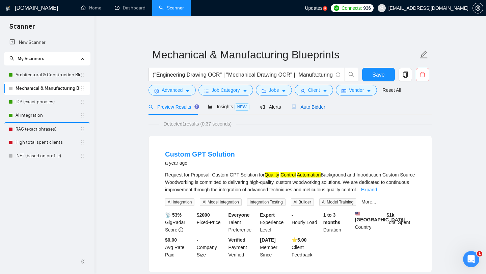
click at [305, 107] on span "Auto Bidder" at bounding box center [308, 106] width 33 height 5
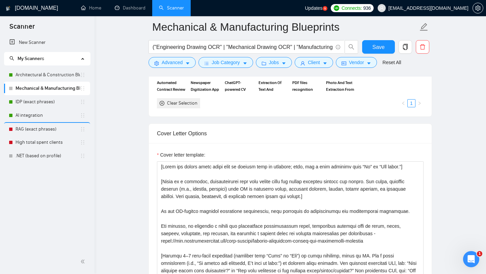
scroll to position [794, 0]
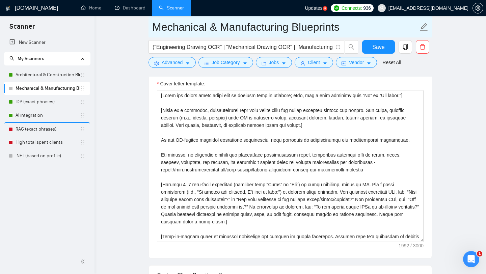
drag, startPoint x: 153, startPoint y: 28, endPoint x: 343, endPoint y: 32, distance: 189.4
click at [343, 32] on input "Mechanical & Manufacturing Blueprints" at bounding box center [285, 27] width 266 height 17
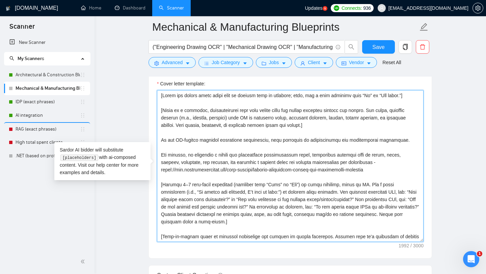
drag, startPoint x: 315, startPoint y: 141, endPoint x: 404, endPoint y: 140, distance: 89.1
click at [404, 140] on textarea "Cover letter template:" at bounding box center [290, 166] width 267 height 152
paste textarea "Mechanical & Manufacturing B"
click at [320, 166] on textarea "Cover letter template:" at bounding box center [290, 166] width 267 height 152
drag, startPoint x: 191, startPoint y: 155, endPoint x: 380, endPoint y: 162, distance: 188.8
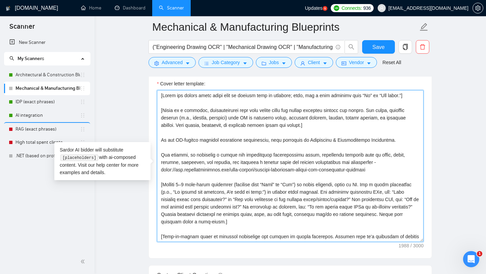
click at [380, 162] on textarea "Cover letter template:" at bounding box center [290, 166] width 267 height 152
paste textarea "We built an AI system to extract dimensions, tolerances, technical parameters, …"
click at [193, 157] on textarea "Cover letter template:" at bounding box center [290, 166] width 267 height 152
click at [171, 171] on textarea "Cover letter template:" at bounding box center [290, 166] width 267 height 152
paste textarea "data-extraction-ai-for-old-construction"
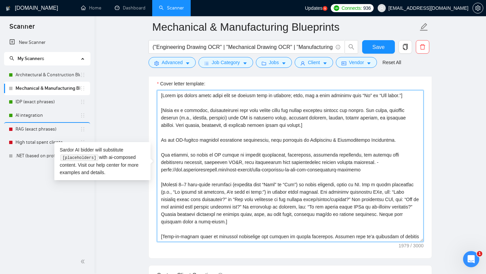
click at [216, 197] on textarea "Cover letter template:" at bounding box center [290, 166] width 267 height 152
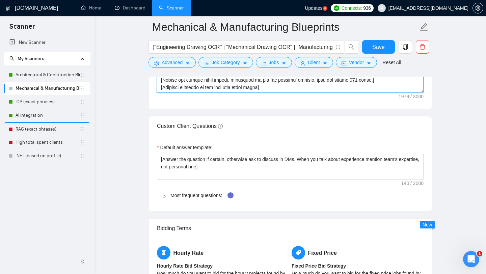
scroll to position [942, 0]
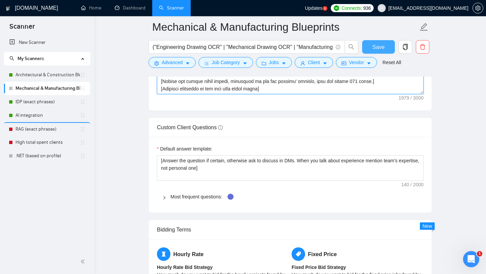
type textarea "[Lorem ips dolors ametc adipi elit se doeiusm temp in utlabore; etdo, mag a eni…"
click at [374, 47] on span "Save" at bounding box center [378, 47] width 12 height 8
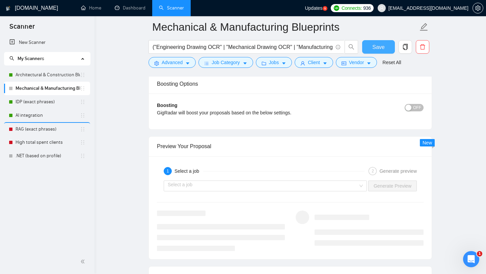
scroll to position [1258, 0]
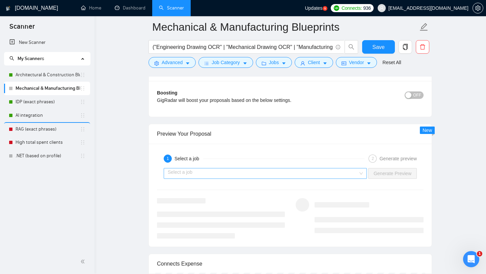
click at [355, 176] on input "search" at bounding box center [263, 173] width 190 height 10
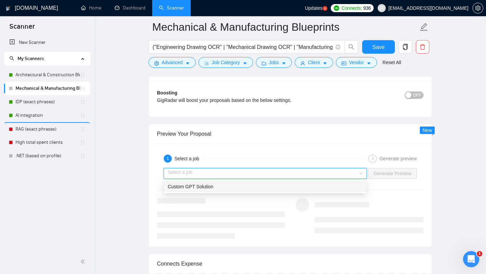
click at [344, 187] on div "Custom GPT Solution" at bounding box center [265, 186] width 194 height 7
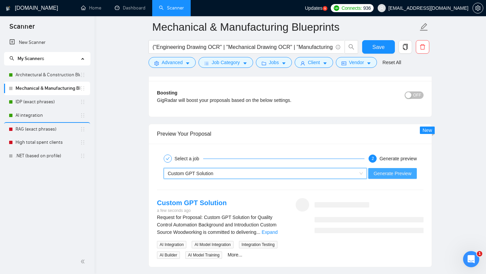
click at [393, 175] on span "Generate Preview" at bounding box center [393, 173] width 38 height 7
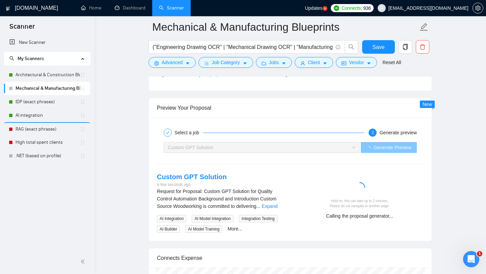
scroll to position [1292, 0]
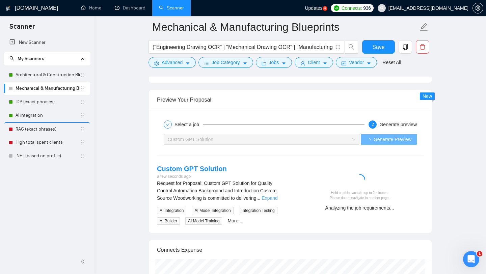
click at [277, 198] on link "Expand" at bounding box center [270, 197] width 16 height 5
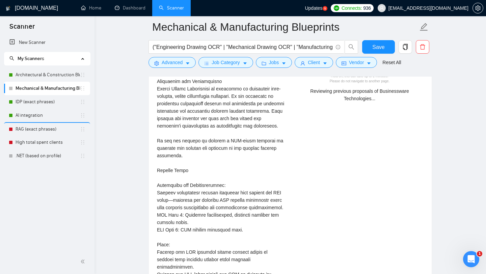
scroll to position [1409, 0]
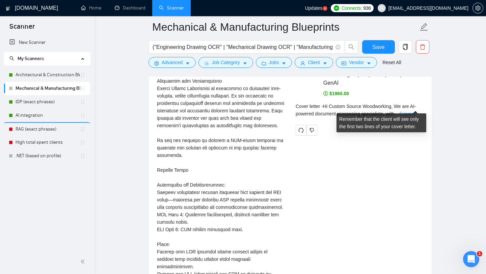
click at [413, 111] on link "Expand" at bounding box center [407, 113] width 16 height 5
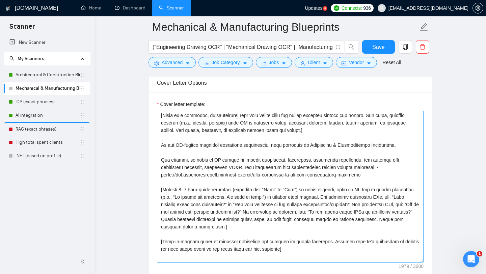
scroll to position [16, 0]
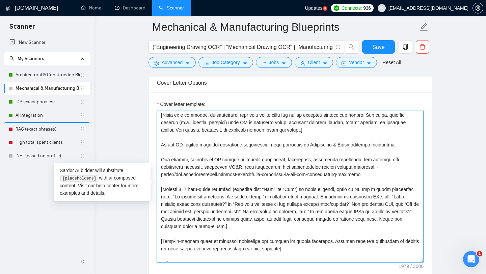
drag, startPoint x: 261, startPoint y: 204, endPoint x: 397, endPoint y: 201, distance: 135.7
click at [397, 201] on textarea "Cover letter template:" at bounding box center [290, 187] width 267 height 152
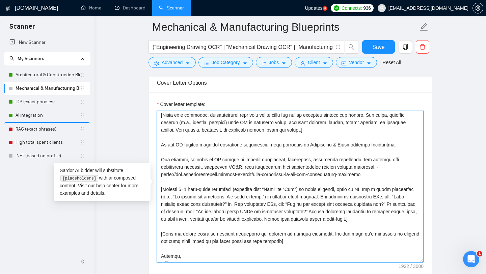
paste textarea "How many documents do you process daily/weekly/monthly?”“"
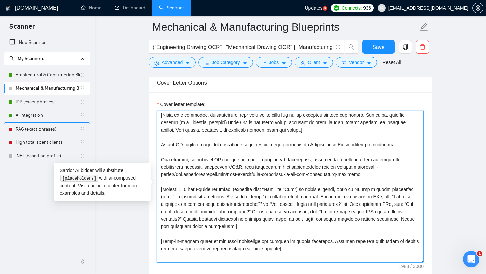
click at [404, 204] on textarea "Cover letter template:" at bounding box center [290, 187] width 267 height 152
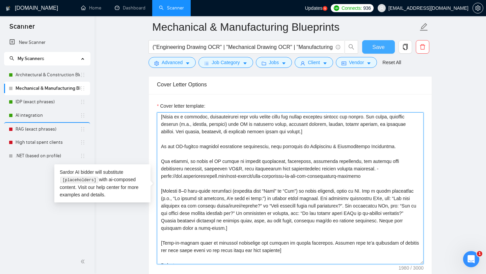
type textarea "[Lorem ips dolors ametc adipi elit se doeiusm temp in utlabore; etdo, mag a eni…"
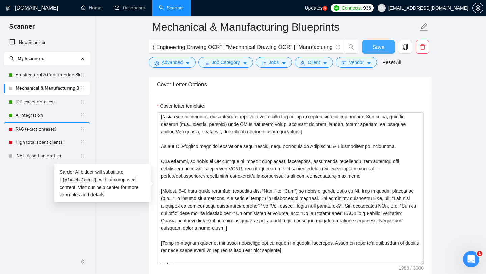
click at [377, 45] on span "Save" at bounding box center [378, 47] width 12 height 8
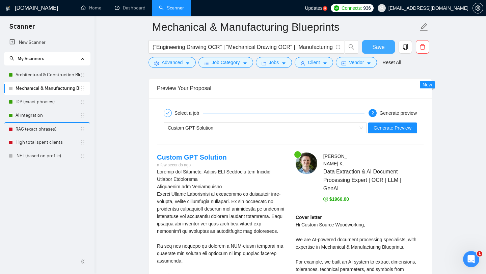
scroll to position [1300, 0]
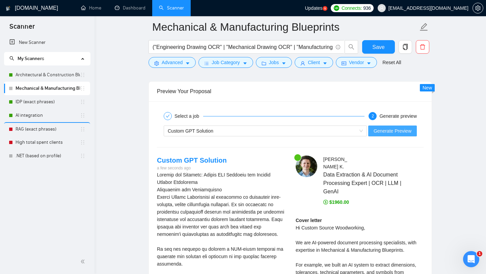
click at [394, 131] on span "Generate Preview" at bounding box center [393, 130] width 38 height 7
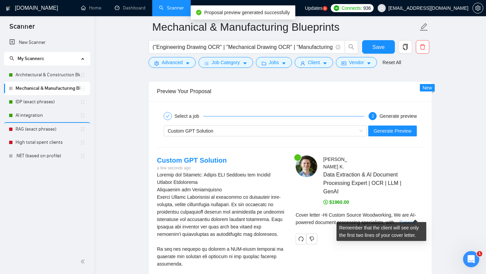
click at [412, 220] on link "Expand" at bounding box center [407, 222] width 16 height 5
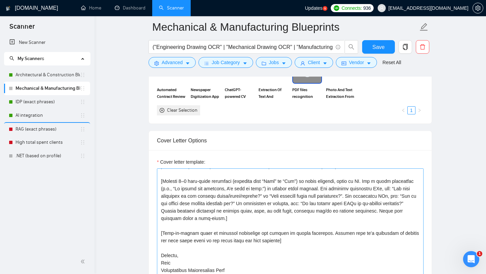
scroll to position [718, 0]
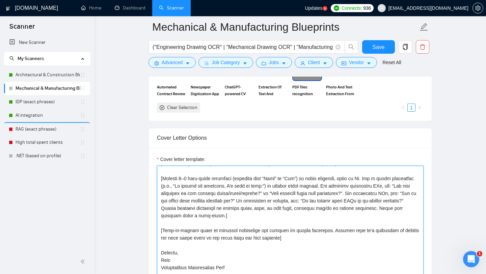
click at [289, 185] on textarea "Cover letter template:" at bounding box center [290, 242] width 267 height 152
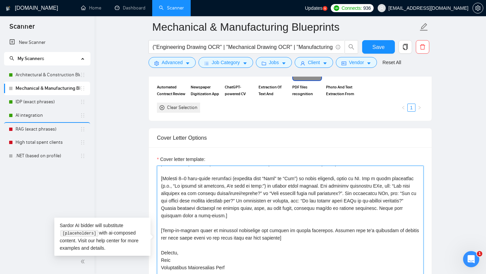
click at [342, 184] on textarea "Cover letter template:" at bounding box center [290, 242] width 267 height 152
click at [203, 216] on textarea "Cover letter template:" at bounding box center [290, 242] width 267 height 152
drag, startPoint x: 161, startPoint y: 177, endPoint x: 291, endPoint y: 217, distance: 136.4
click at [291, 217] on textarea "Cover letter template:" at bounding box center [290, 242] width 267 height 152
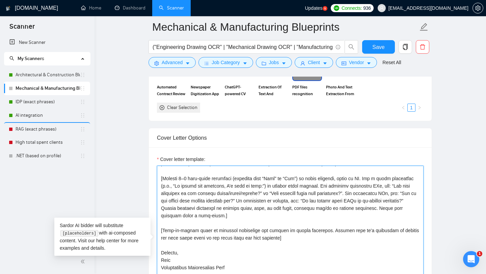
paste textarea "Always check the job description first and only ask questions whose answers are…"
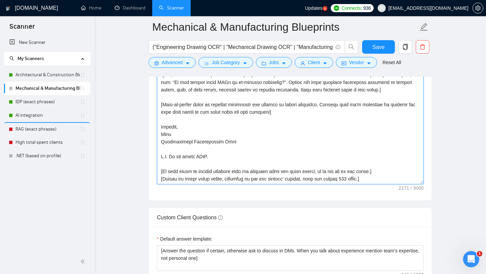
scroll to position [847, 0]
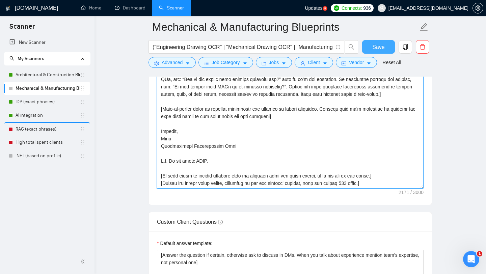
type textarea "[Lorem ips dolors ametc adipi elit se doeiusm temp in utlabore; etdo, mag a eni…"
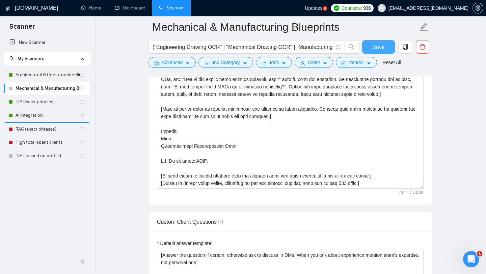
click at [385, 47] on button "Save" at bounding box center [378, 47] width 33 height 14
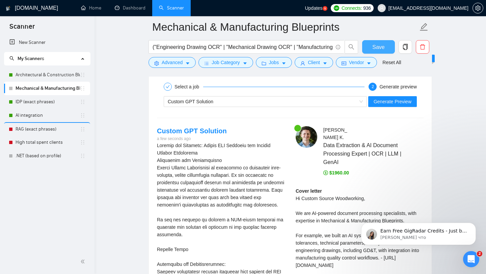
scroll to position [0, 0]
click at [387, 103] on span "Generate Preview" at bounding box center [393, 101] width 38 height 7
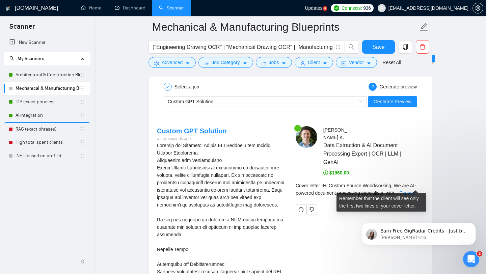
click at [411, 190] on link "Expand" at bounding box center [407, 192] width 16 height 5
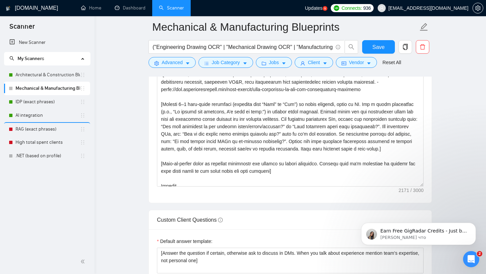
scroll to position [36, 0]
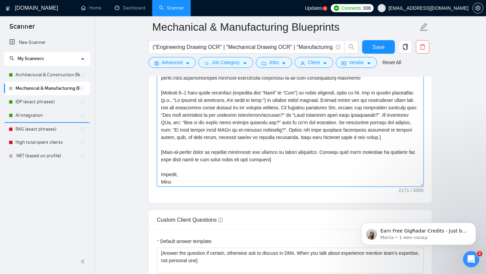
click at [197, 100] on textarea "Cover letter template:" at bounding box center [290, 111] width 267 height 152
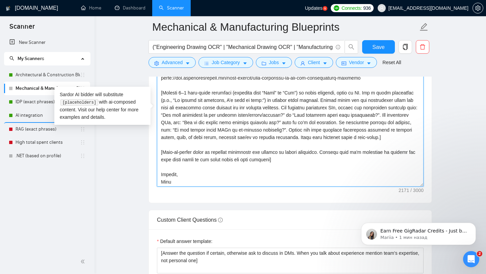
click at [403, 136] on textarea "Cover letter template:" at bounding box center [290, 111] width 267 height 152
type textarea "[Lorem ips dolors ametc adipi elit se doeiusm temp in utlabore; etdo, mag a eni…"
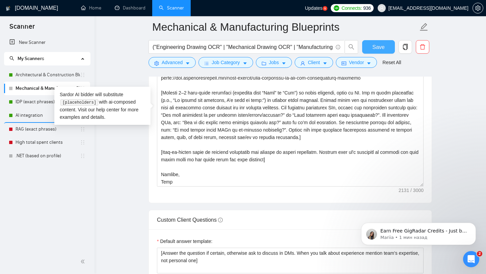
click at [380, 46] on span "Save" at bounding box center [378, 47] width 12 height 8
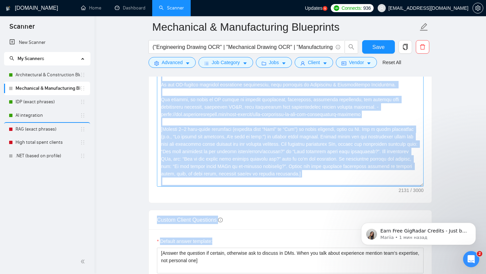
scroll to position [803, 0]
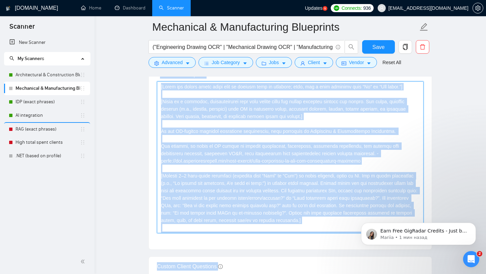
click at [366, 181] on textarea "Cover letter template:" at bounding box center [290, 157] width 267 height 152
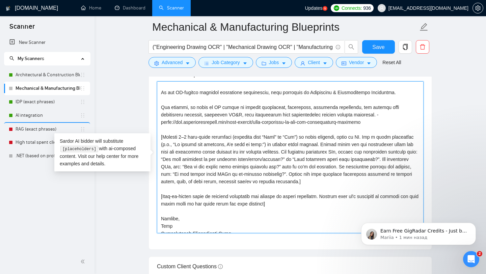
scroll to position [49, 0]
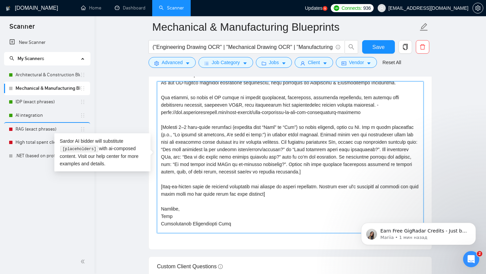
drag, startPoint x: 161, startPoint y: 127, endPoint x: 404, endPoint y: 173, distance: 248.1
click at [404, 173] on textarea "Cover letter template:" at bounding box center [290, 157] width 267 height 152
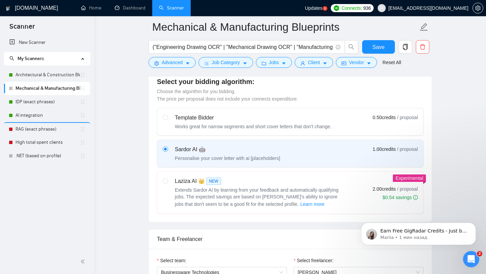
scroll to position [184, 0]
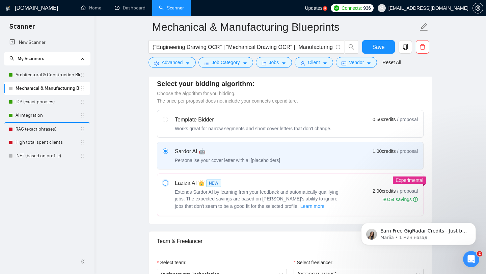
click at [165, 183] on input "radio" at bounding box center [165, 182] width 5 height 5
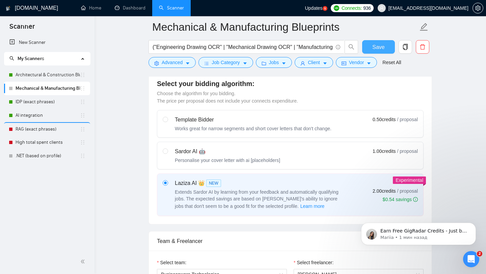
click at [372, 45] on span "Save" at bounding box center [378, 47] width 12 height 8
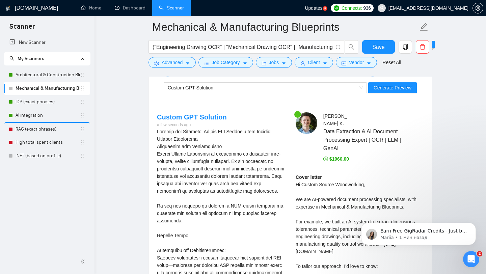
scroll to position [1335, 0]
click at [392, 87] on span "Generate Preview" at bounding box center [393, 88] width 38 height 7
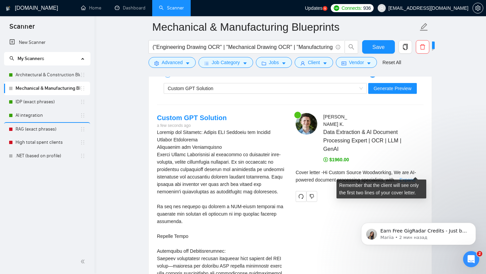
click at [412, 177] on link "Expand" at bounding box center [407, 179] width 16 height 5
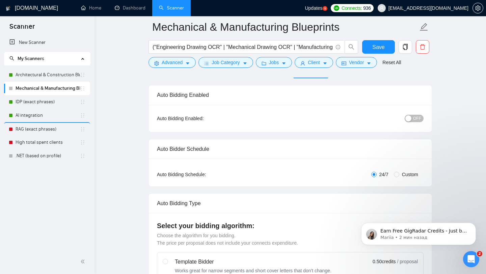
scroll to position [49, 0]
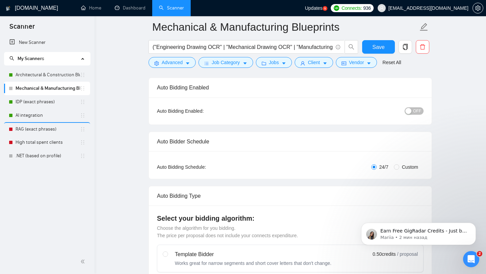
click at [415, 111] on span "OFF" at bounding box center [417, 110] width 8 height 7
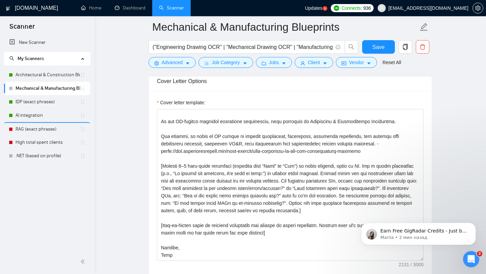
scroll to position [39, 0]
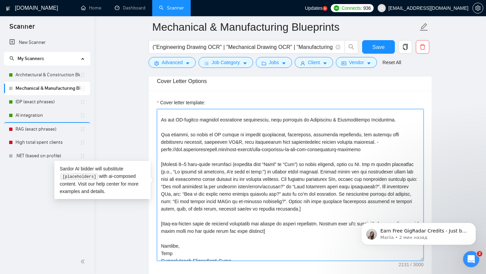
drag, startPoint x: 511, startPoint y: 373, endPoint x: 412, endPoint y: 209, distance: 191.9
click at [338, 130] on textarea "Cover letter template:" at bounding box center [290, 185] width 267 height 152
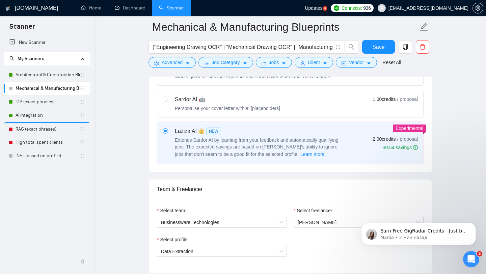
scroll to position [174, 0]
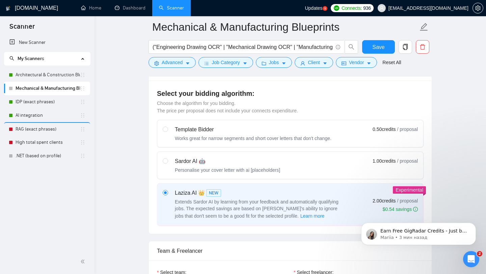
click at [168, 161] on div "Sardor AI 🤖 Personalise your cover letter with ai [placeholders]" at bounding box center [221, 165] width 117 height 16
click at [167, 161] on input "radio" at bounding box center [165, 160] width 5 height 5
radio input "true"
radio input "false"
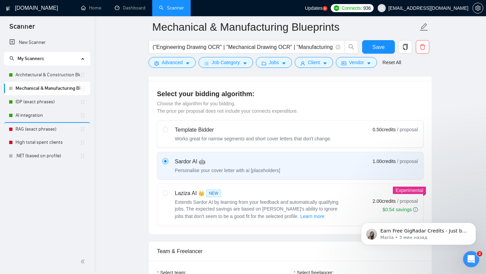
scroll to position [171, 0]
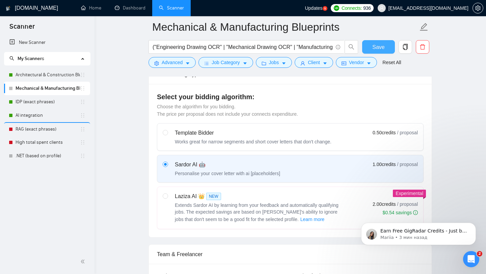
click at [373, 45] on span "Save" at bounding box center [378, 47] width 12 height 8
click at [42, 74] on link "Architectural & Construction Blueprints" at bounding box center [48, 75] width 64 height 14
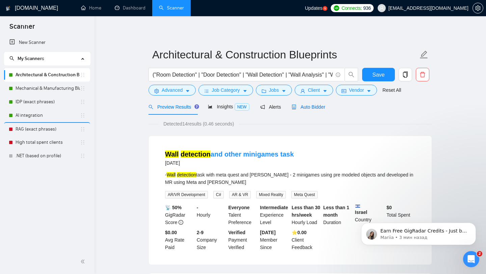
click at [310, 109] on span "Auto Bidder" at bounding box center [308, 106] width 33 height 5
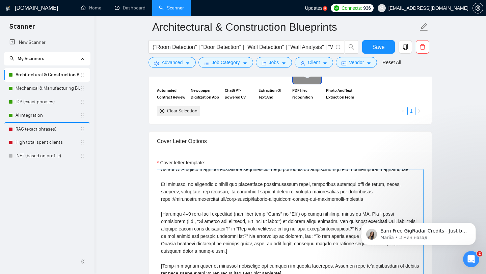
scroll to position [53, 0]
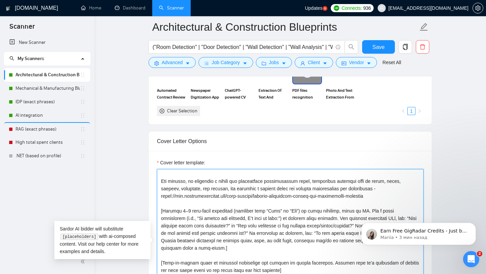
drag, startPoint x: 161, startPoint y: 212, endPoint x: 289, endPoint y: 246, distance: 132.4
click at [290, 246] on textarea "Cover letter template:" at bounding box center [290, 245] width 267 height 152
paste textarea "Always check the job description first and only ask questions whose answers are…"
type textarea "[Lorem ips dolors ametc adipi elit se doeiusm temp in utlabore; etdo, mag a eni…"
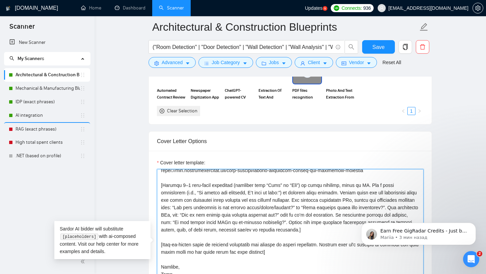
scroll to position [89, 0]
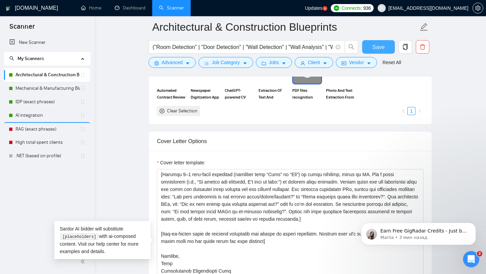
click at [380, 46] on span "Save" at bounding box center [378, 47] width 12 height 8
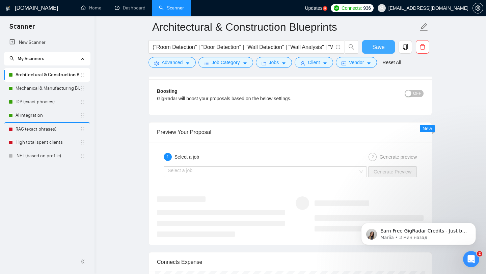
scroll to position [1281, 0]
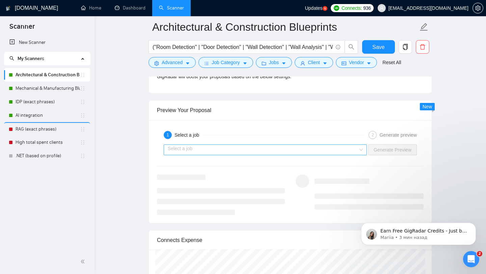
click at [310, 150] on input "search" at bounding box center [263, 150] width 190 height 10
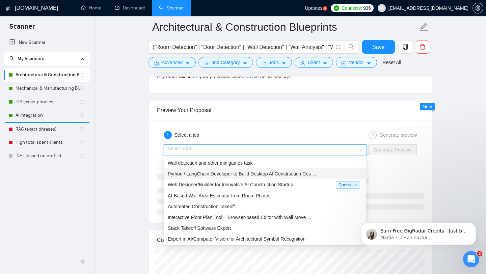
click at [215, 173] on span "Python / LangChain Developer to Build Desktop AI Construction Cos ..." at bounding box center [242, 173] width 149 height 5
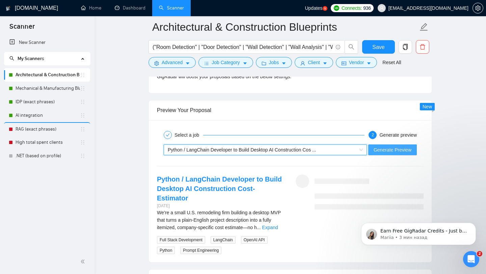
click at [393, 150] on span "Generate Preview" at bounding box center [393, 149] width 38 height 7
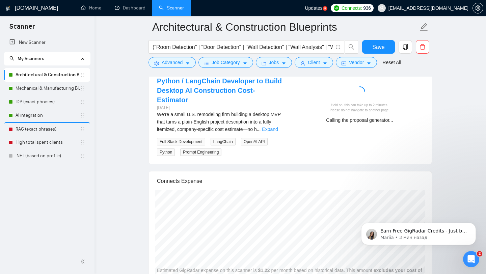
scroll to position [1379, 0]
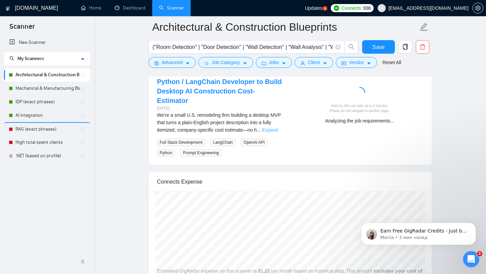
click at [277, 127] on link "Expand" at bounding box center [270, 129] width 16 height 5
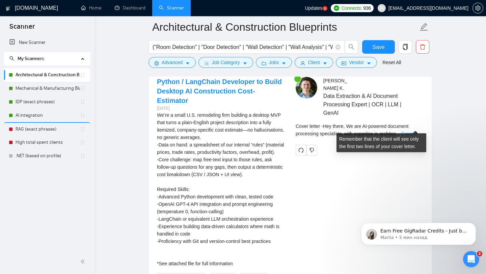
click at [414, 131] on link "Expand" at bounding box center [409, 133] width 16 height 5
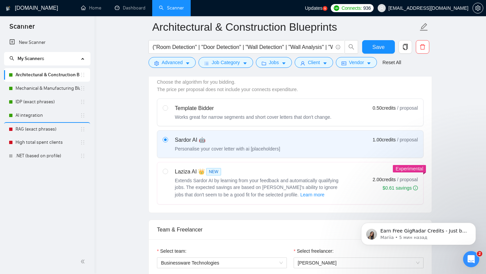
scroll to position [191, 0]
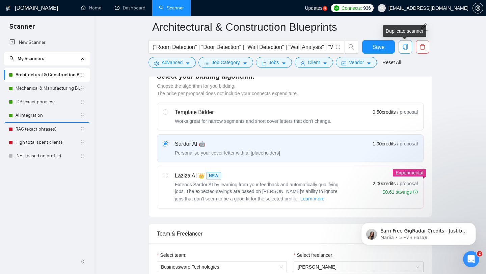
click at [405, 48] on icon "copy" at bounding box center [405, 47] width 6 height 6
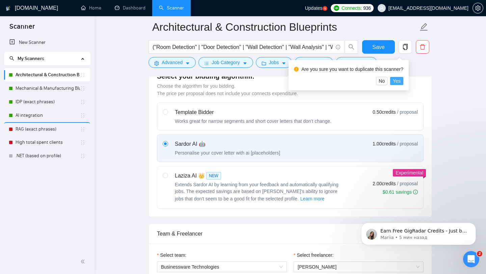
click at [400, 81] on span "Yes" at bounding box center [397, 80] width 8 height 7
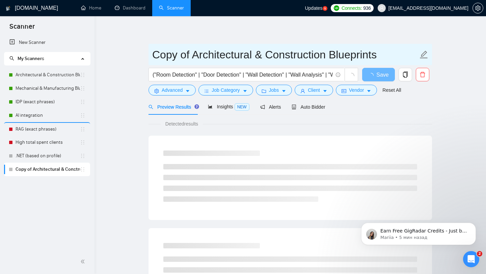
click at [176, 57] on input "Copy of Architectural & Construction Blueprints" at bounding box center [285, 54] width 266 height 17
paste input "Infrastructure & Utility Plan"
click at [156, 56] on input "Infrastructure & Utility Plans" at bounding box center [285, 54] width 266 height 17
click at [336, 56] on input "Infrastructure & Utility Plans" at bounding box center [285, 54] width 266 height 17
type input "Infrastructure & Utility Plans"
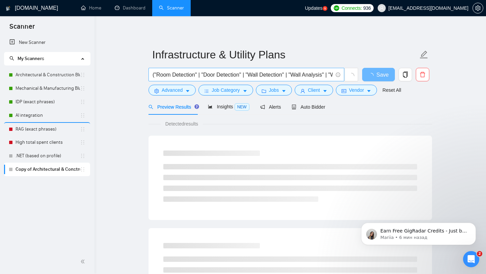
click at [189, 75] on input "("Room Detection" | "Door Detection" | "Wall Detection" | "Wall Analysis" | "Wi…" at bounding box center [243, 75] width 180 height 8
paste input "("Utility Mapping" | "Electrical Plan Recognition" | "Irrigation Takeoff" | "Pl…"
type input "("Utility Mapping" | "Electrical Plan Recognition" | "Irrigation Takeoff" | "Pl…"
click at [317, 106] on span "Auto Bidder" at bounding box center [308, 106] width 33 height 5
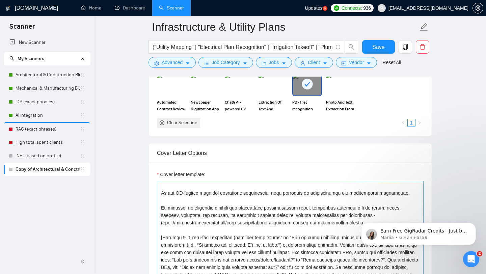
scroll to position [703, 0]
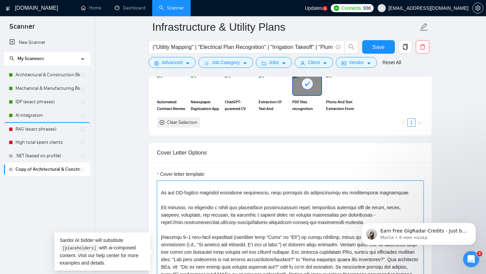
drag, startPoint x: 541, startPoint y: 417, endPoint x: 377, endPoint y: 215, distance: 259.8
paste textarea "We implemented a recognition system for engineering utility layouts (electrical…"
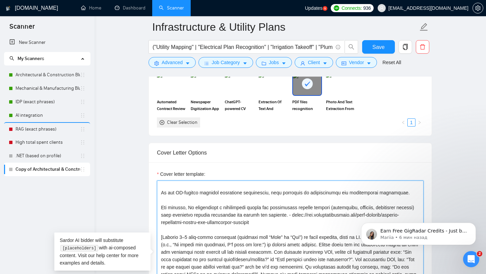
click at [194, 208] on textarea "Cover letter template:" at bounding box center [290, 257] width 267 height 152
click at [316, 216] on textarea "Cover letter template:" at bounding box center [290, 257] width 267 height 152
paste textarea "pdf-files-recognition-system-for-an-architectural-bureau"
type textarea "[Greet the client using their name or company name if provided; else, use a war…"
click at [300, 239] on textarea "Cover letter template:" at bounding box center [290, 257] width 267 height 152
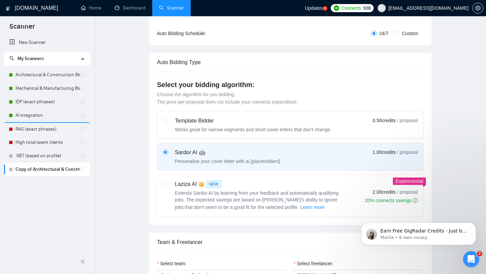
scroll to position [0, 0]
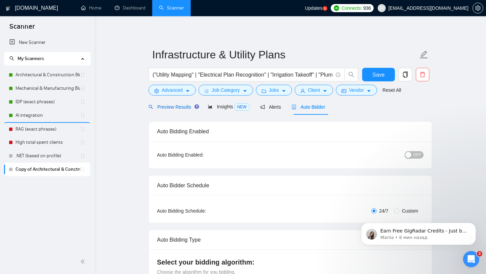
click at [178, 105] on span "Preview Results" at bounding box center [173, 106] width 49 height 5
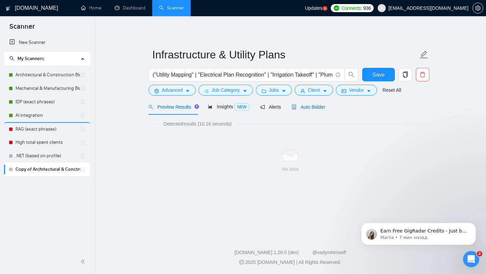
click at [312, 107] on span "Auto Bidder" at bounding box center [308, 106] width 33 height 5
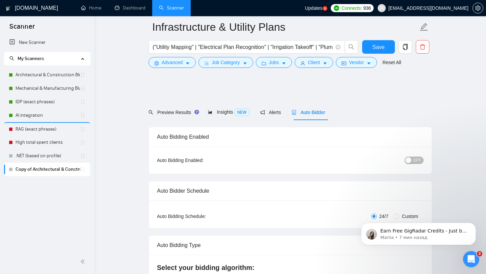
scroll to position [143, 0]
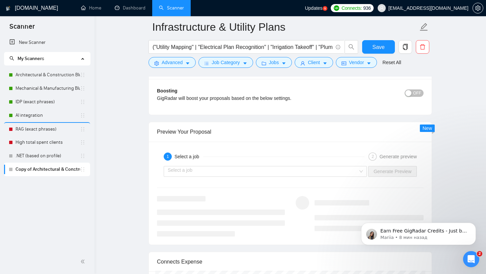
scroll to position [1309, 0]
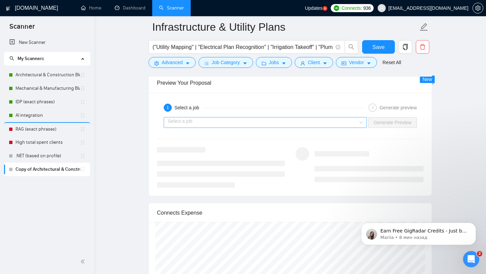
click at [355, 124] on input "search" at bounding box center [263, 122] width 190 height 10
click at [380, 139] on div "1 Select a job 2 Generate preview Select a job Generate Preview" at bounding box center [290, 144] width 283 height 103
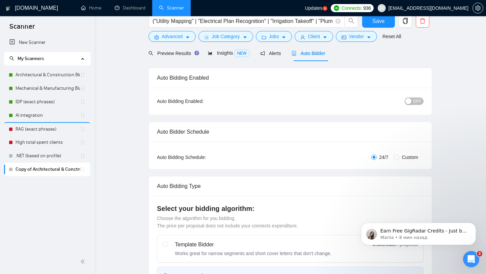
scroll to position [0, 0]
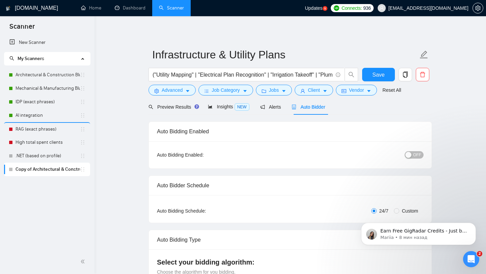
click at [413, 154] on span "OFF" at bounding box center [417, 154] width 8 height 7
click at [383, 76] on span "Save" at bounding box center [378, 75] width 12 height 8
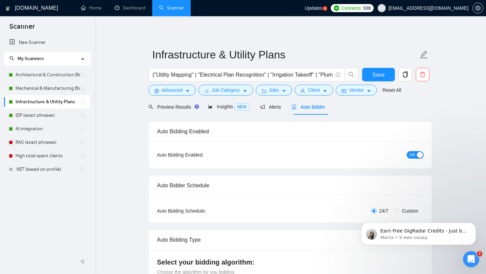
click at [407, 77] on icon "copy" at bounding box center [405, 75] width 6 height 6
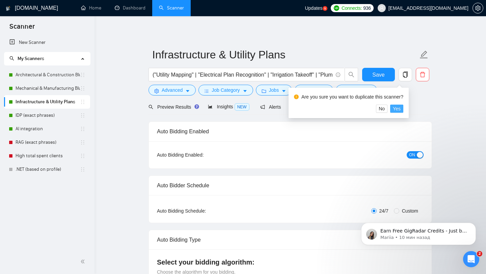
click at [400, 109] on span "Yes" at bounding box center [397, 108] width 8 height 7
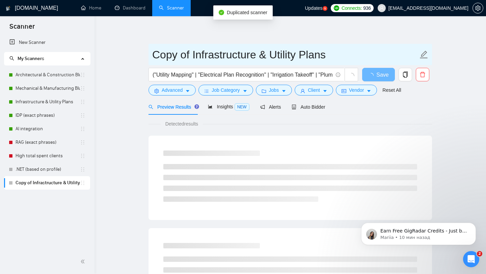
click at [218, 55] on input "Copy of Infrastructure & Utility Plans" at bounding box center [285, 54] width 266 height 17
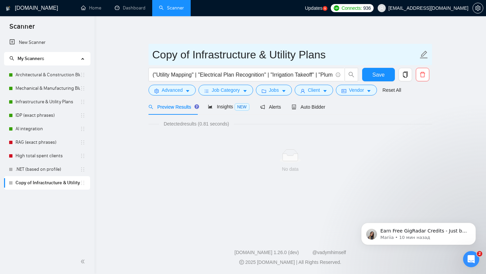
paste input "Universal Blueprint AI Task"
click at [167, 54] on input "Universal Blueprint AI Tasks" at bounding box center [285, 54] width 266 height 17
click at [334, 61] on input "Universal Blueprint AI Tasks" at bounding box center [285, 54] width 266 height 17
type input "Universal Blueprint AI Tasks"
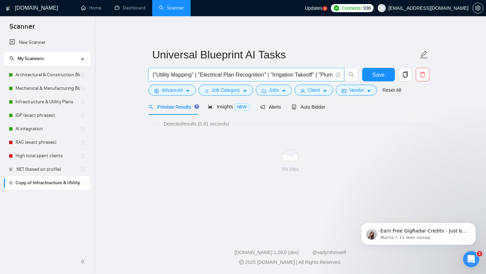
click at [173, 73] on input "("Utility Mapping" | "Electrical Plan Recognition" | "Irrigation Takeoff" | "Pl…" at bounding box center [243, 75] width 180 height 8
paste input "CAD Conversion" | "Drawing OCR" | "Vector Mapping" | "Zone Mapping" | "Geometri…"
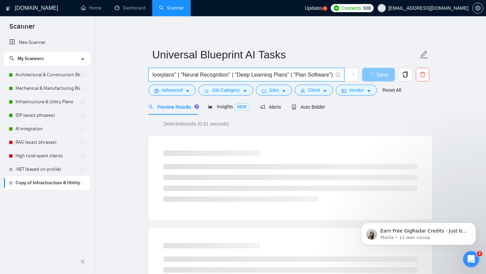
type input "("CAD Conversion" | "Drawing OCR" | "Vector Mapping" | "Zone Mapping" | "Geomet…"
click at [377, 75] on span "Save" at bounding box center [382, 75] width 12 height 8
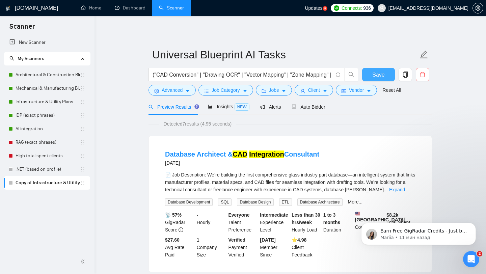
click at [376, 76] on span "Save" at bounding box center [378, 75] width 12 height 8
click at [309, 108] on span "Auto Bidder" at bounding box center [308, 106] width 33 height 5
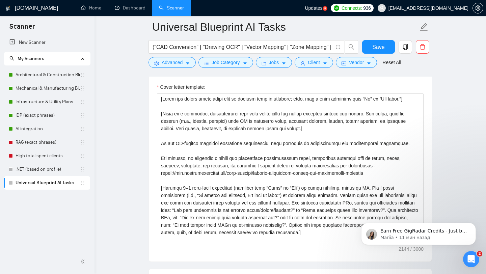
scroll to position [783, 0]
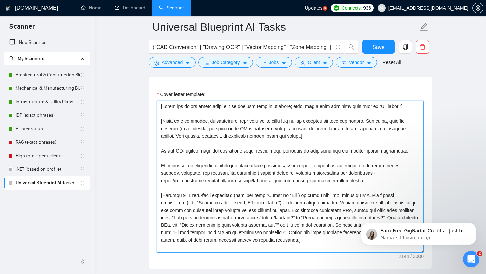
click at [236, 186] on textarea "Cover letter template:" at bounding box center [290, 177] width 267 height 152
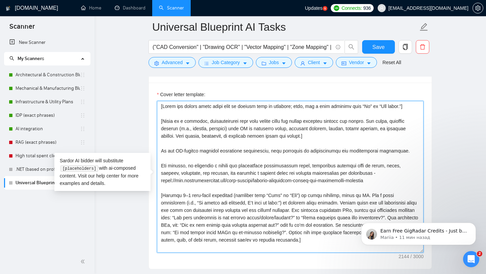
drag, startPoint x: 162, startPoint y: 166, endPoint x: 375, endPoint y: 173, distance: 213.1
click at [375, 173] on textarea "Cover letter template:" at bounding box center [290, 177] width 267 height 152
click at [259, 180] on textarea "Cover letter template:" at bounding box center [290, 177] width 267 height 152
drag, startPoint x: 190, startPoint y: 166, endPoint x: 381, endPoint y: 170, distance: 190.4
click at [381, 170] on textarea "Cover letter template:" at bounding box center [290, 177] width 267 height 152
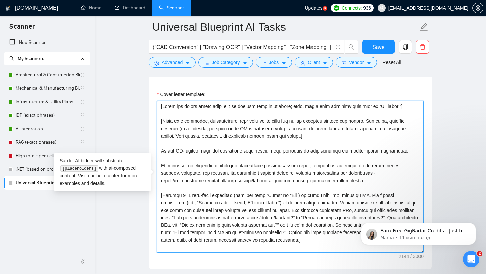
paste textarea "We developed an AI pipeline for universal blueprint processing — from version c…"
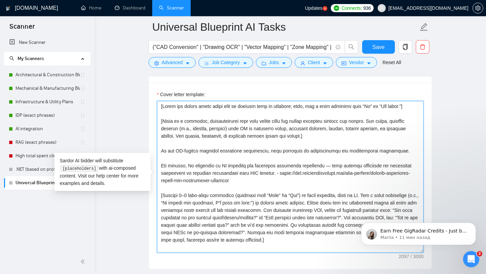
click at [191, 167] on textarea "Cover letter template:" at bounding box center [290, 177] width 267 height 152
type textarea "[Greet the client using their name or company name if provided; else, use a war…"
drag, startPoint x: 280, startPoint y: 173, endPoint x: 260, endPoint y: 181, distance: 21.9
click at [260, 180] on textarea "Cover letter template:" at bounding box center [290, 177] width 267 height 152
click at [306, 185] on textarea "Cover letter template:" at bounding box center [290, 177] width 267 height 152
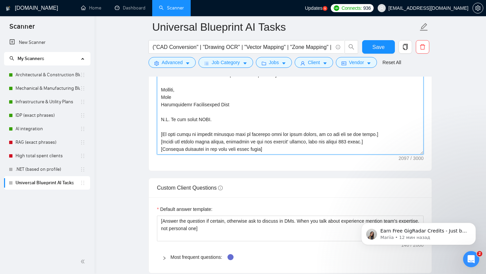
scroll to position [888, 0]
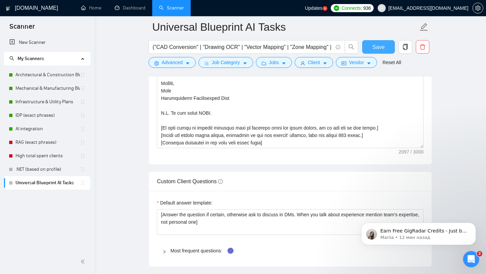
click at [379, 47] on span "Save" at bounding box center [378, 47] width 12 height 8
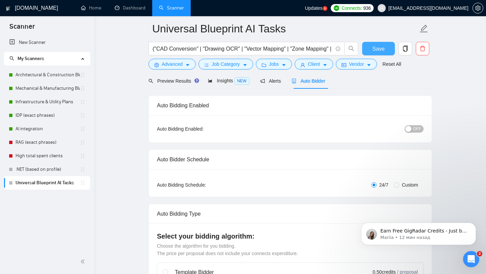
scroll to position [0, 0]
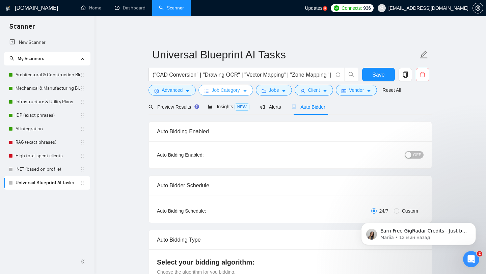
click at [227, 90] on span "Job Category" at bounding box center [226, 89] width 28 height 7
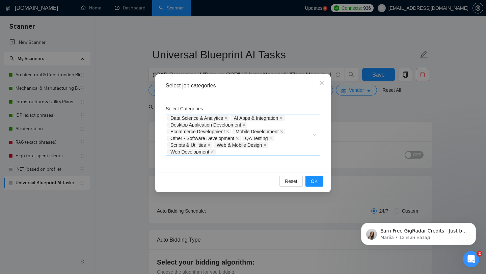
click at [282, 149] on div "Data Science & Analytics AI Apps & Integration Desktop Application Development …" at bounding box center [239, 135] width 144 height 41
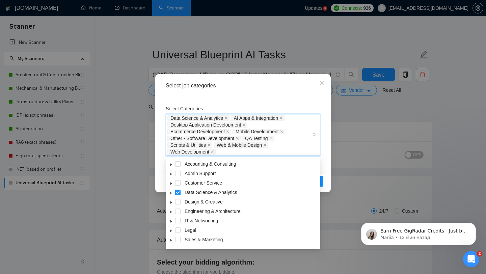
click at [380, 148] on div "Select job categories Select Categories Data Science & Analytics AI Apps & Inte…" at bounding box center [243, 137] width 486 height 274
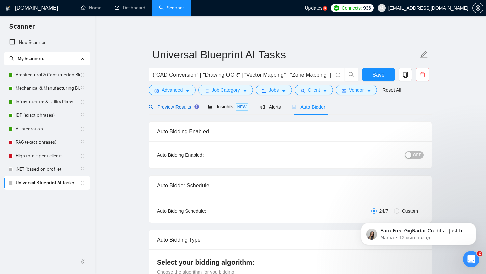
click at [173, 110] on div "Preview Results" at bounding box center [173, 106] width 49 height 7
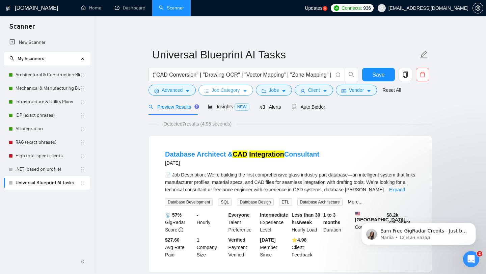
click at [225, 88] on span "Job Category" at bounding box center [226, 89] width 28 height 7
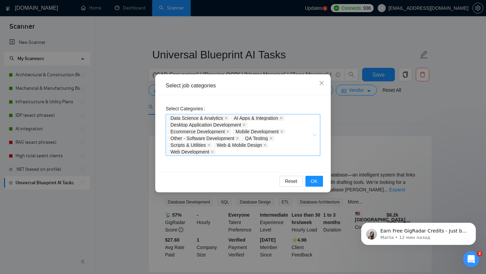
click at [295, 143] on div "Data Science & Analytics AI Apps & Integration Desktop Application Development …" at bounding box center [239, 135] width 144 height 41
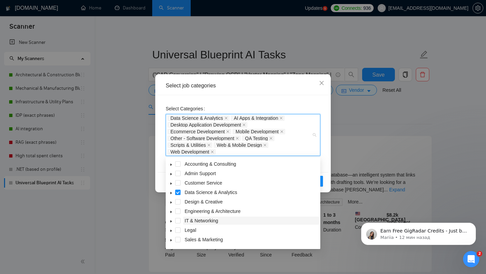
scroll to position [27, 0]
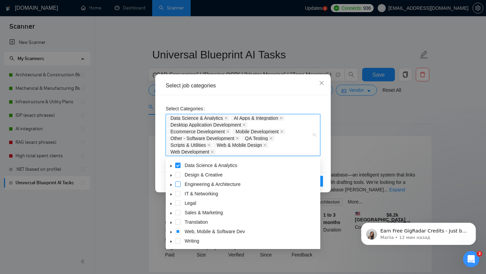
click at [179, 185] on span at bounding box center [177, 184] width 5 height 5
click at [324, 157] on div "Select Categories Data Science & Analytics AI Apps & Integration Desktop Applic…" at bounding box center [243, 133] width 171 height 77
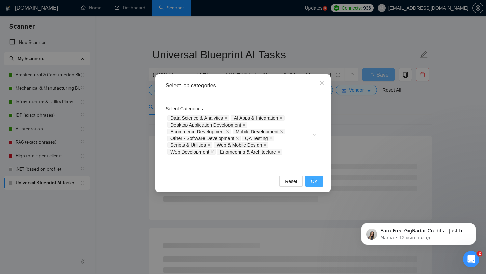
click at [314, 182] on span "OK" at bounding box center [314, 181] width 7 height 7
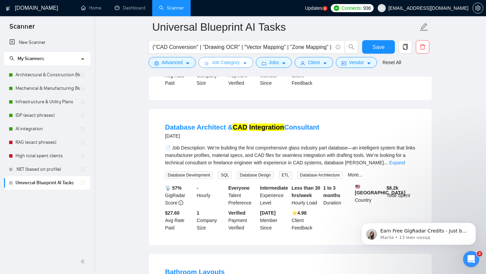
scroll to position [475, 0]
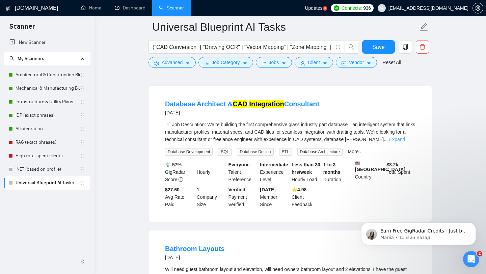
click at [405, 142] on link "Expand" at bounding box center [397, 139] width 16 height 5
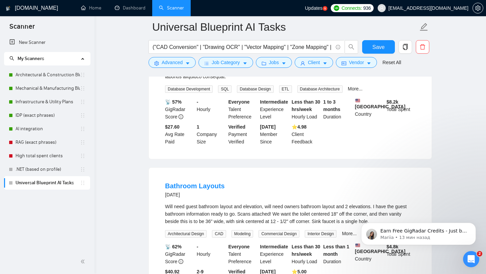
scroll to position [699, 0]
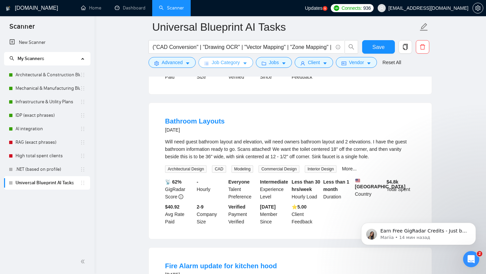
click at [223, 60] on span "Job Category" at bounding box center [226, 62] width 28 height 7
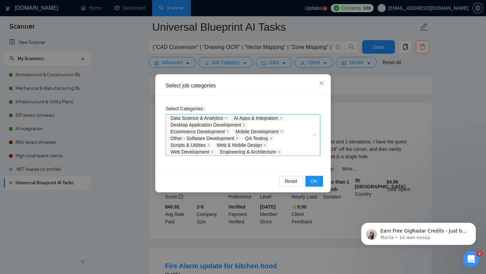
click at [297, 134] on div "Data Science & Analytics AI Apps & Integration Desktop Application Development …" at bounding box center [239, 135] width 144 height 41
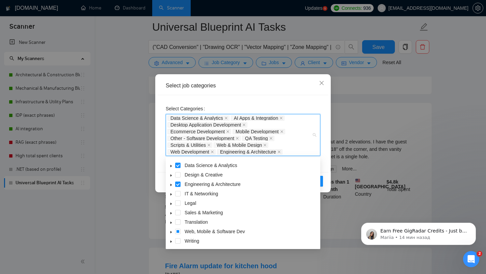
click at [171, 184] on icon "caret-down" at bounding box center [170, 185] width 1 height 2
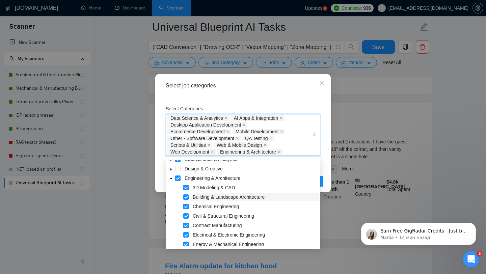
scroll to position [33, 0]
click at [175, 177] on span at bounding box center [177, 178] width 5 height 5
click at [327, 162] on div "Select Categories Data Science & Analytics AI Apps & Integration Desktop Applic…" at bounding box center [243, 133] width 171 height 77
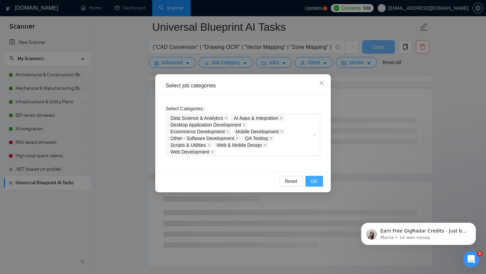
click at [315, 181] on span "OK" at bounding box center [314, 181] width 7 height 7
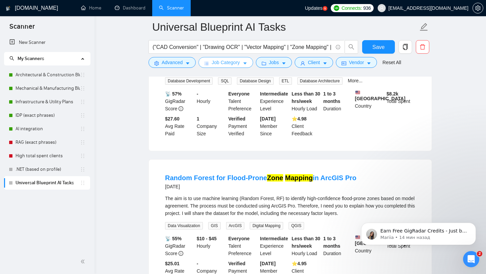
scroll to position [0, 0]
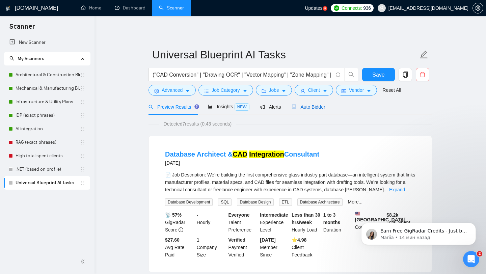
click at [313, 109] on span "Auto Bidder" at bounding box center [308, 106] width 33 height 5
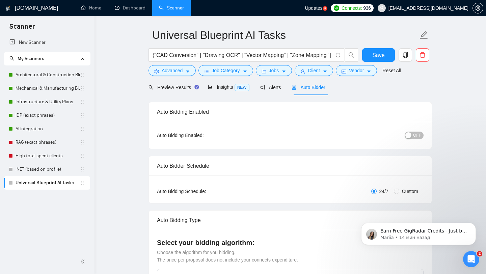
scroll to position [14, 0]
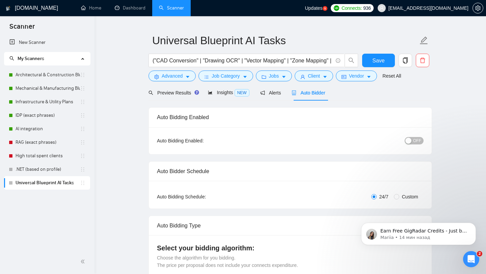
click at [415, 139] on span "OFF" at bounding box center [417, 140] width 8 height 7
click at [384, 59] on button "Save" at bounding box center [378, 61] width 33 height 14
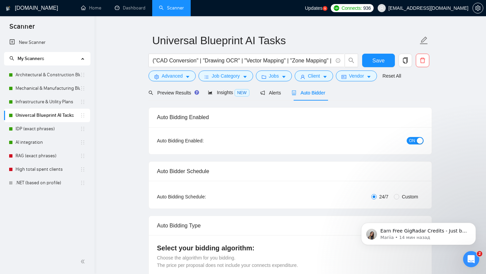
click at [29, 75] on link "Architectural & Construction Blueprints" at bounding box center [48, 75] width 64 height 14
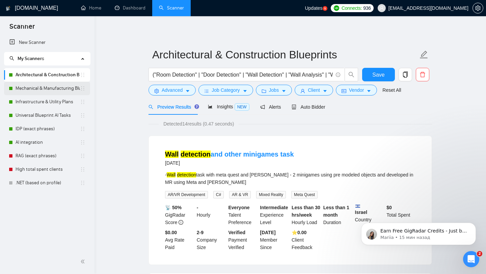
click at [29, 90] on link "Mechanical & Manufacturing Blueprints" at bounding box center [48, 89] width 64 height 14
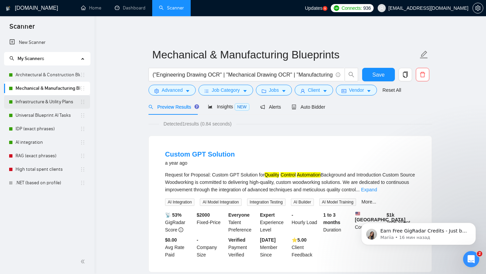
click at [45, 101] on link "Infrastructure & Utility Plans" at bounding box center [48, 102] width 64 height 14
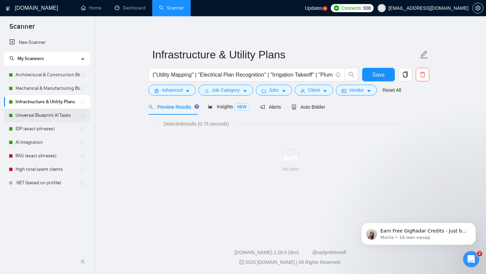
click at [36, 114] on link "Universal Blueprint AI Tasks" at bounding box center [48, 116] width 64 height 14
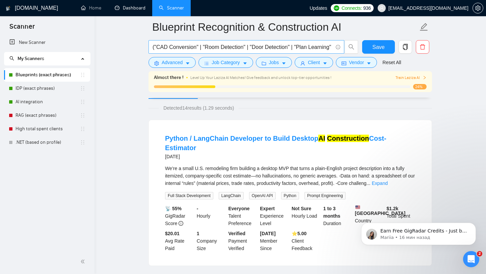
click at [177, 49] on input "("CAD Conversion" | "Room Detection" | "Door Detection" | "Plan Learning" | "Pl…" at bounding box center [243, 47] width 180 height 8
